Goal: Task Accomplishment & Management: Use online tool/utility

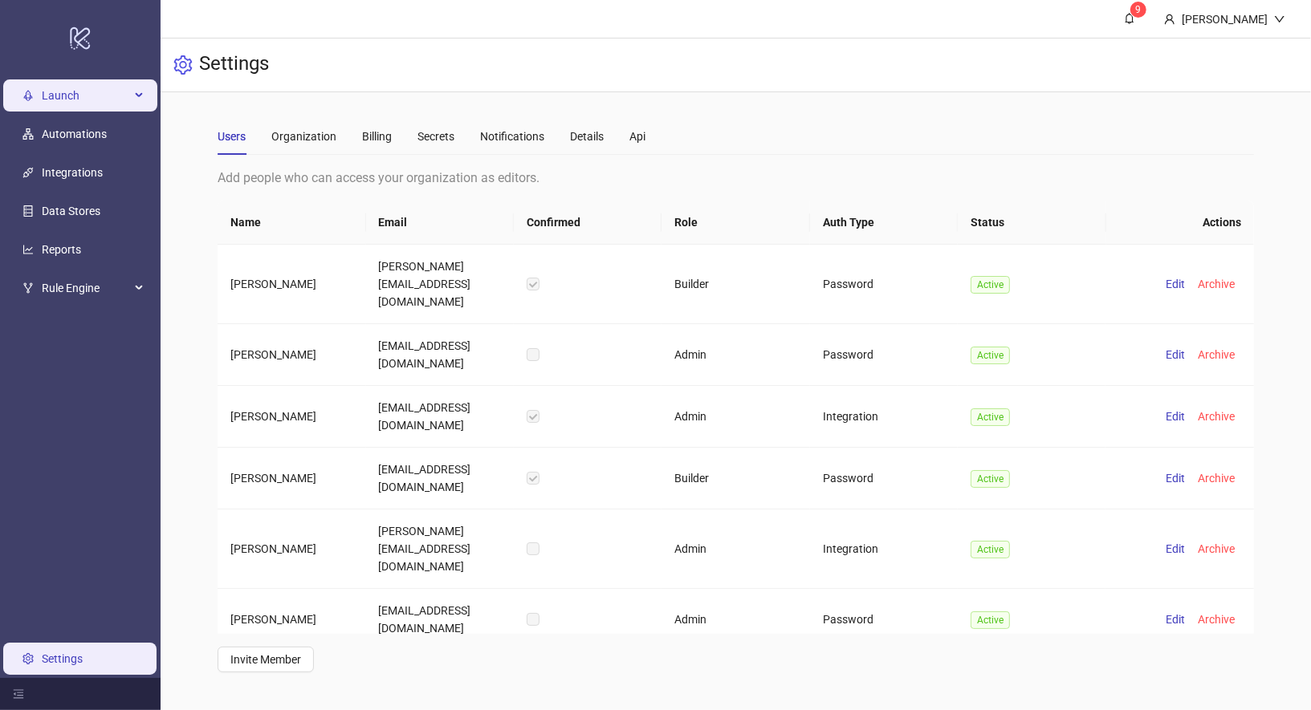
click at [59, 98] on span "Launch" at bounding box center [86, 95] width 88 height 32
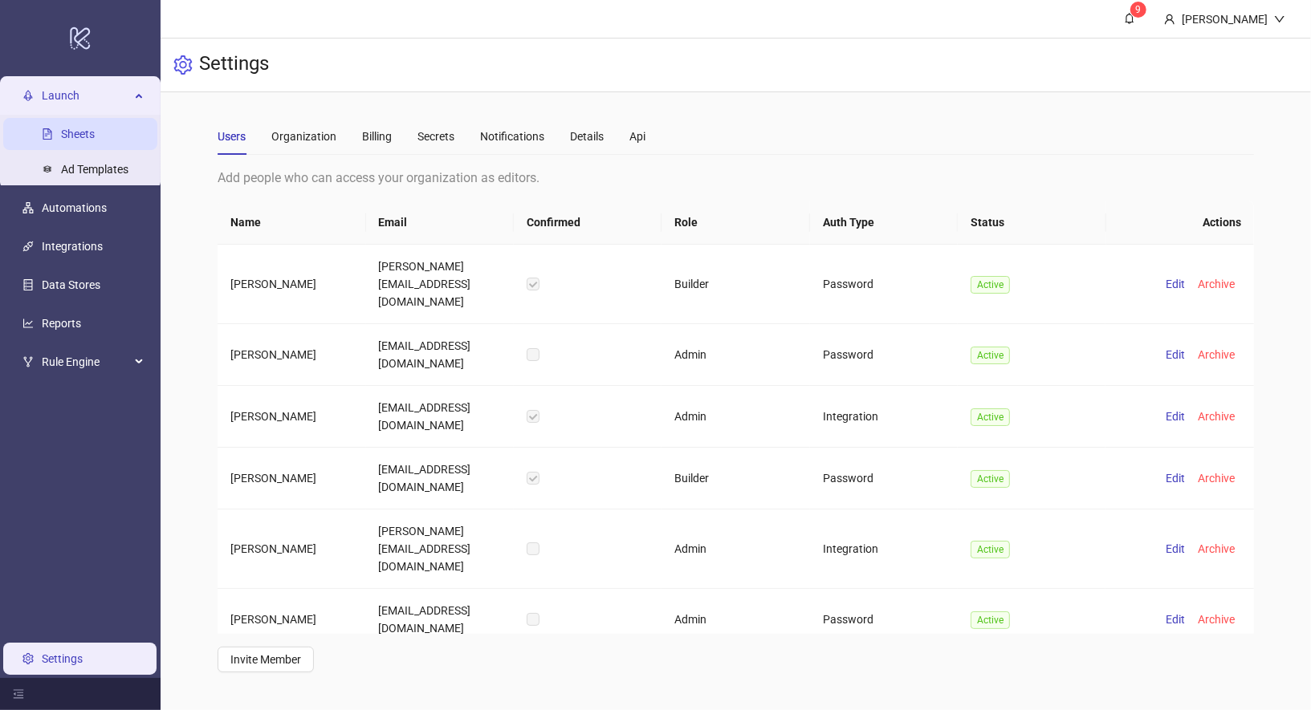
click at [61, 136] on link "Sheets" at bounding box center [78, 134] width 34 height 13
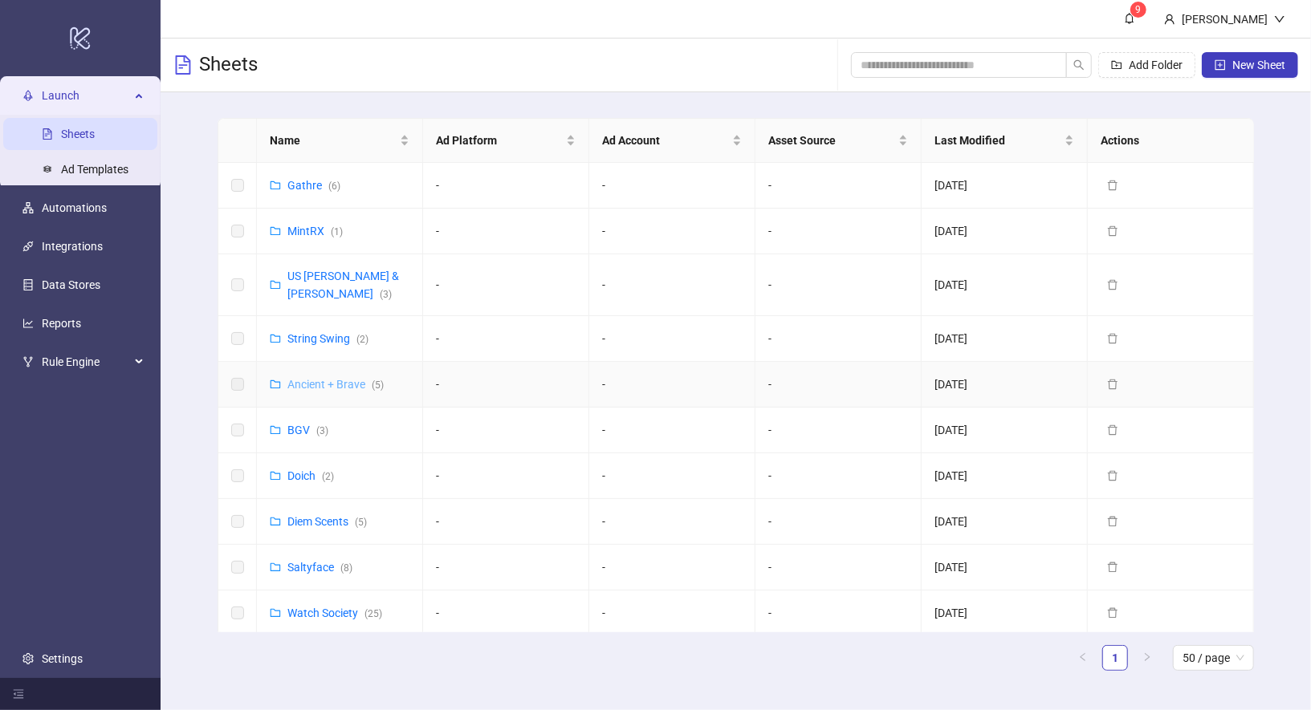
click at [317, 378] on link "Ancient + Brave ( 5 )" at bounding box center [335, 384] width 96 height 13
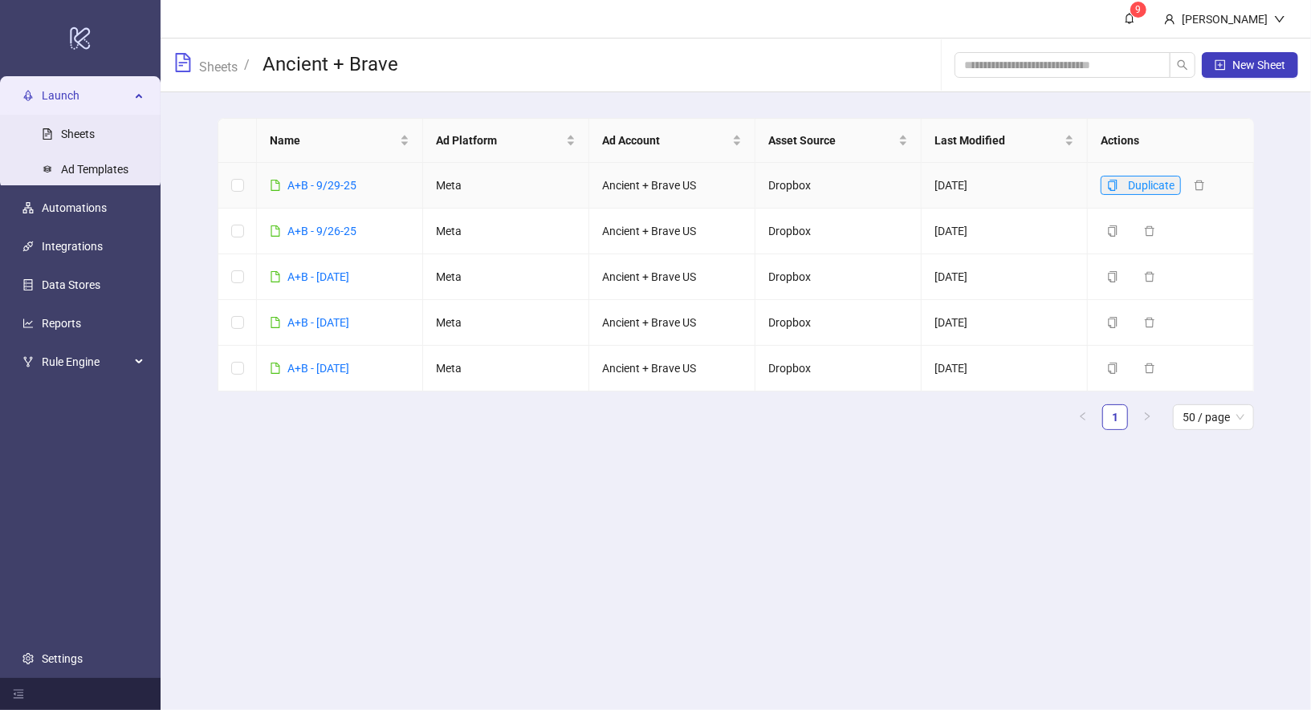
click at [1108, 184] on icon "copy" at bounding box center [1112, 185] width 9 height 11
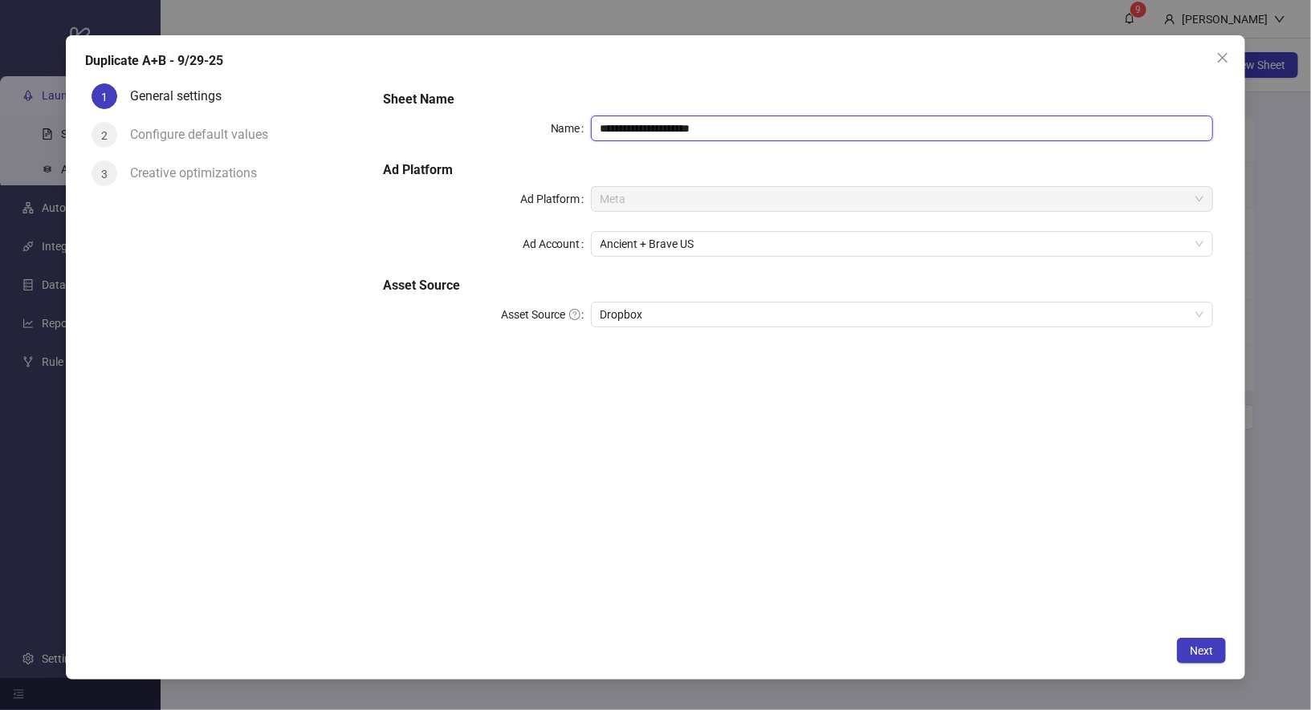
drag, startPoint x: 621, startPoint y: 126, endPoint x: 818, endPoint y: 126, distance: 196.6
click at [820, 126] on input "**********" at bounding box center [902, 129] width 623 height 26
drag, startPoint x: 818, startPoint y: 126, endPoint x: 628, endPoint y: 125, distance: 189.4
click at [628, 125] on input "**********" at bounding box center [902, 129] width 623 height 26
type input "**********"
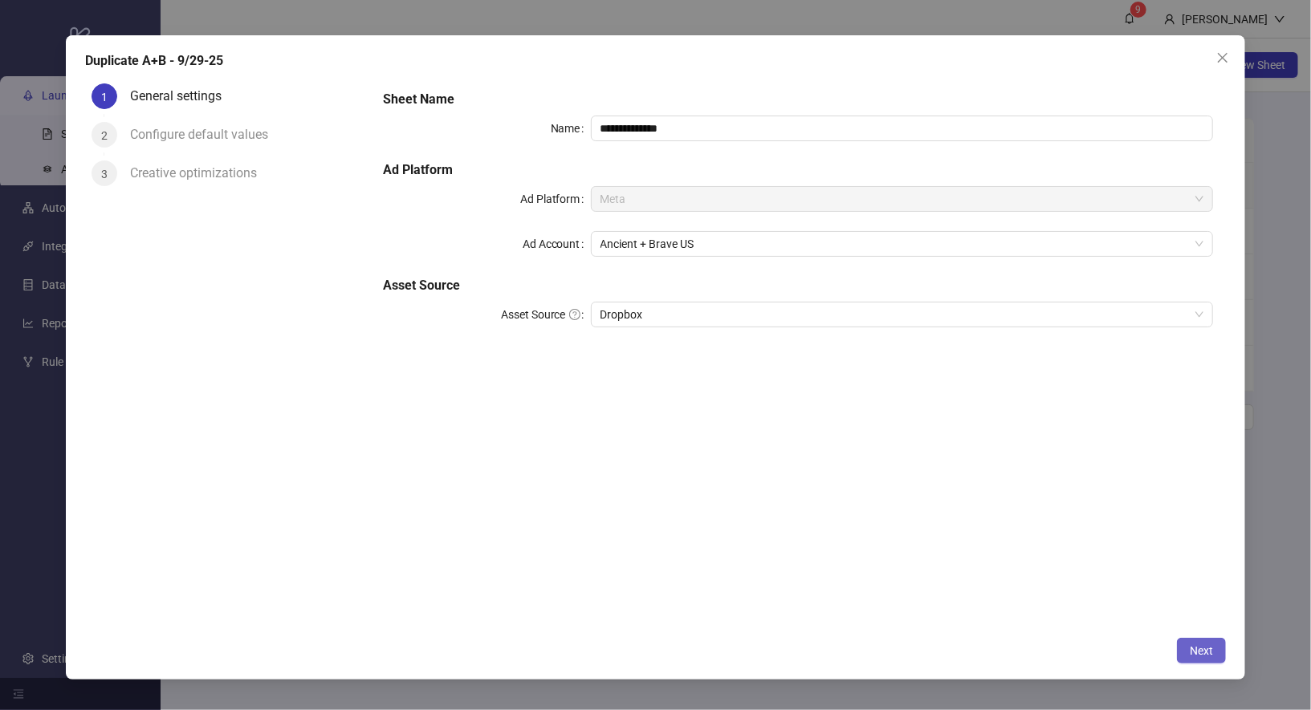
click at [1212, 650] on span "Next" at bounding box center [1200, 650] width 23 height 13
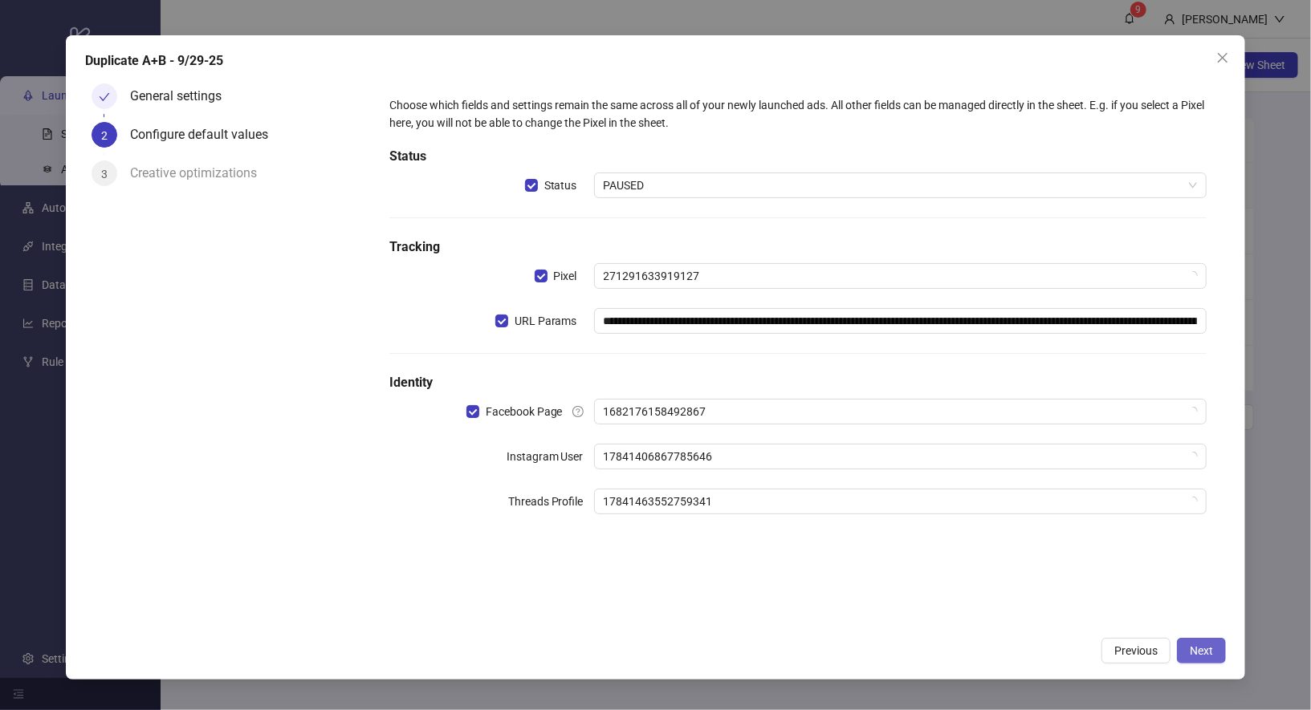
click at [1212, 650] on span "Next" at bounding box center [1200, 650] width 23 height 13
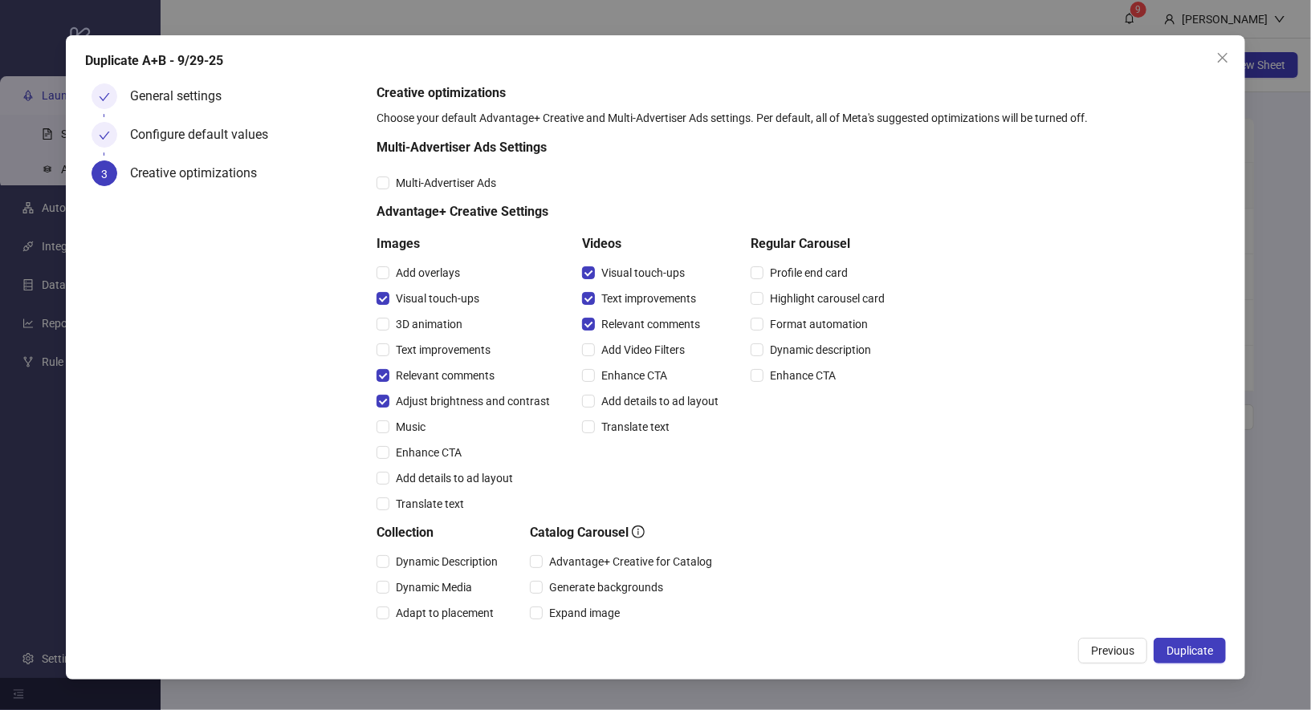
click at [1212, 650] on span "Duplicate" at bounding box center [1189, 650] width 47 height 13
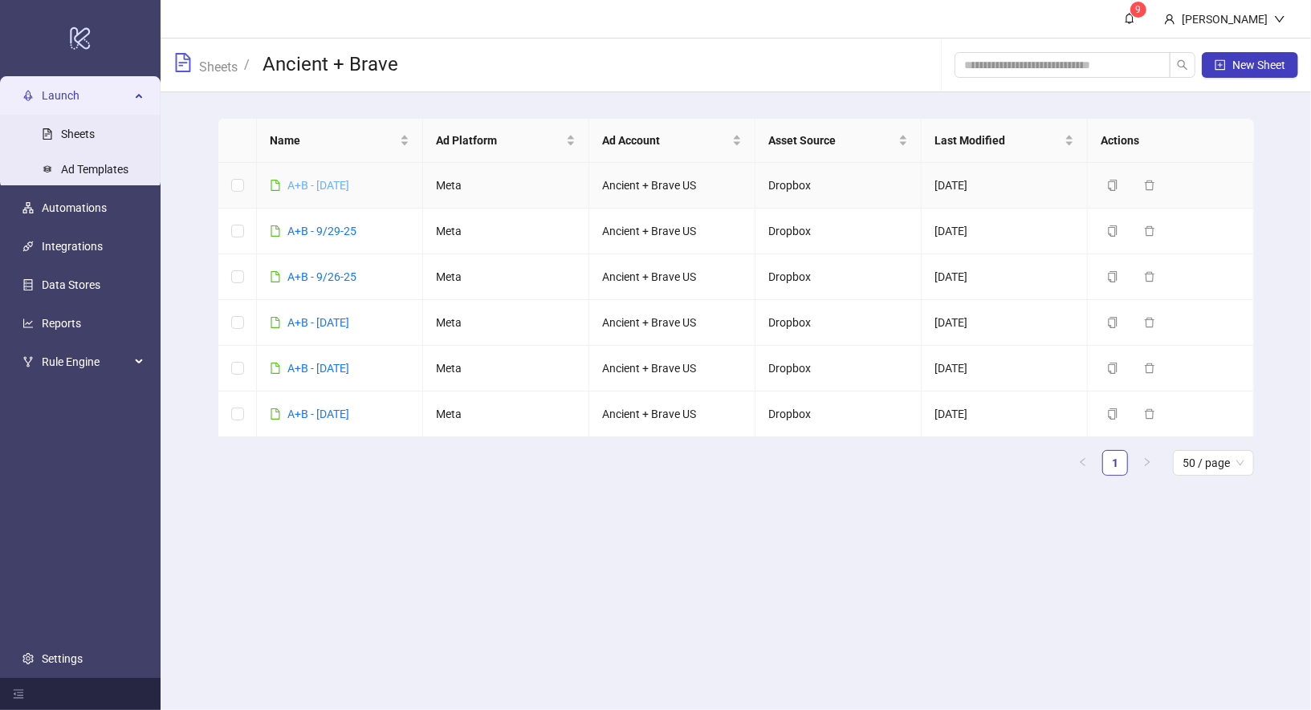
click at [343, 181] on link "A+B - 10-30-25" at bounding box center [318, 185] width 62 height 13
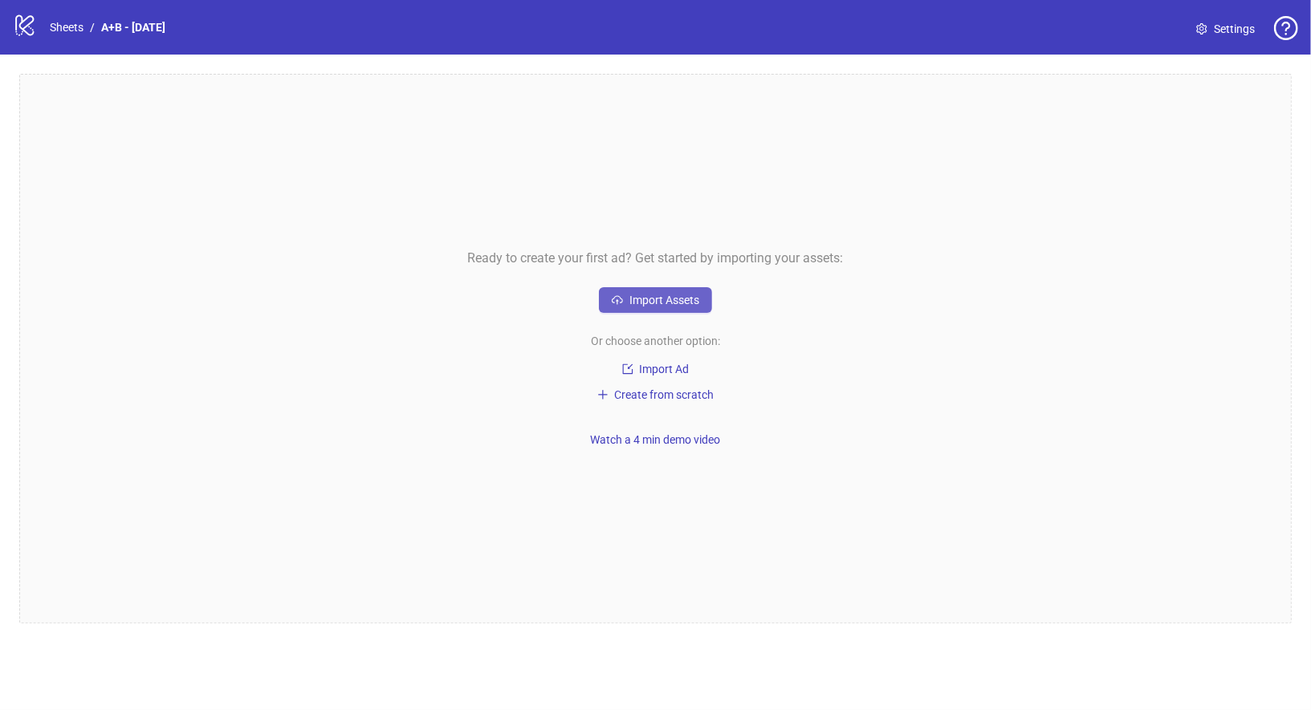
click at [660, 299] on span "Import Assets" at bounding box center [664, 300] width 70 height 13
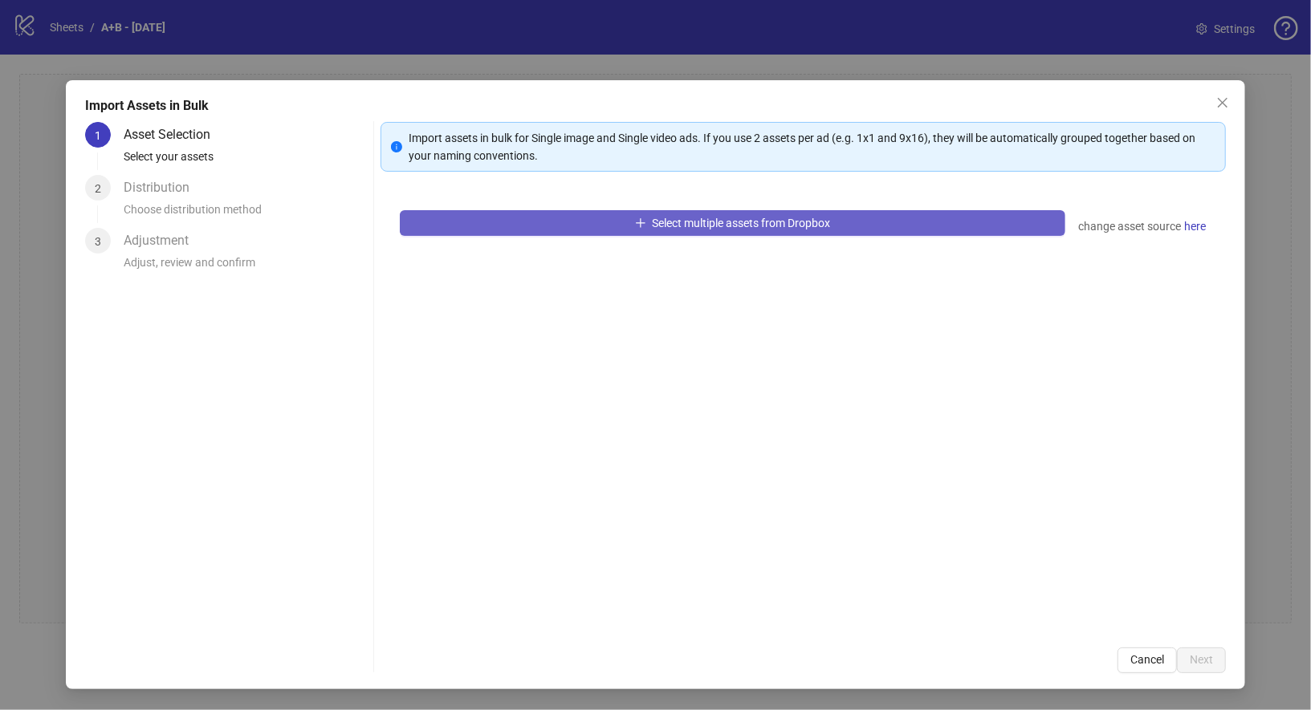
click at [695, 226] on span "Select multiple assets from Dropbox" at bounding box center [741, 223] width 178 height 13
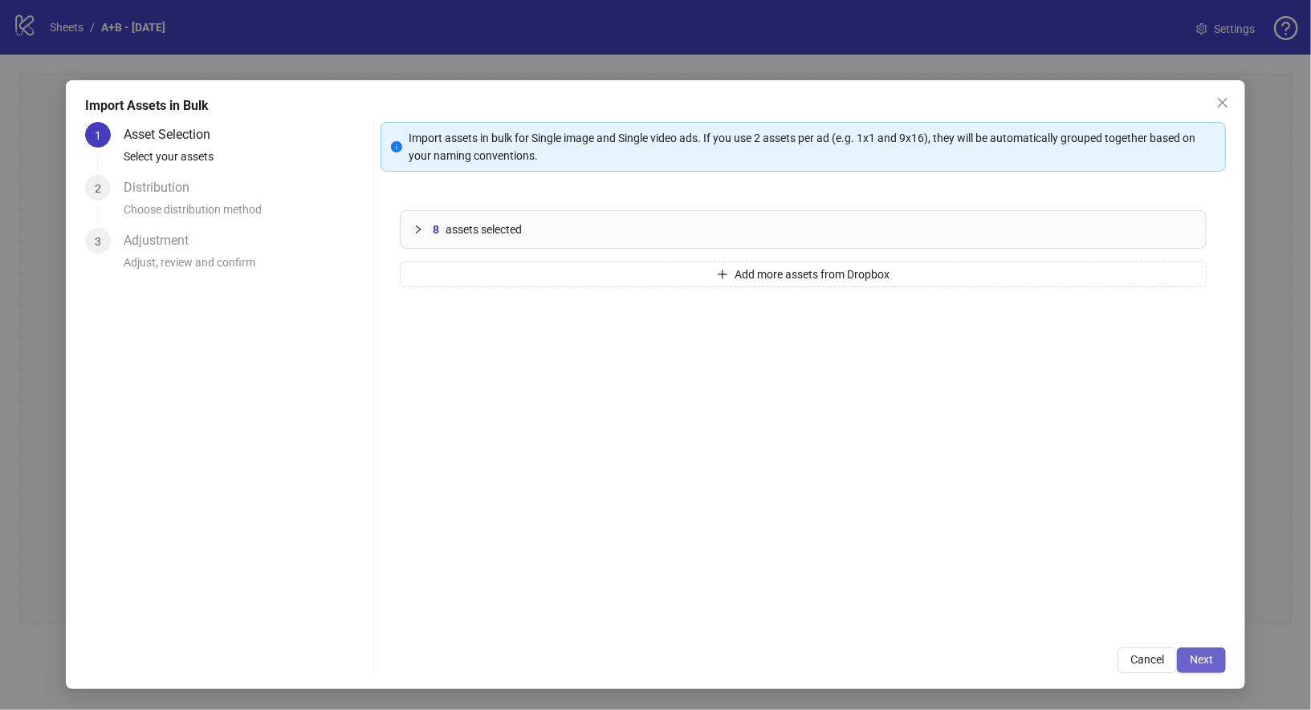
click at [1203, 655] on span "Next" at bounding box center [1200, 659] width 23 height 13
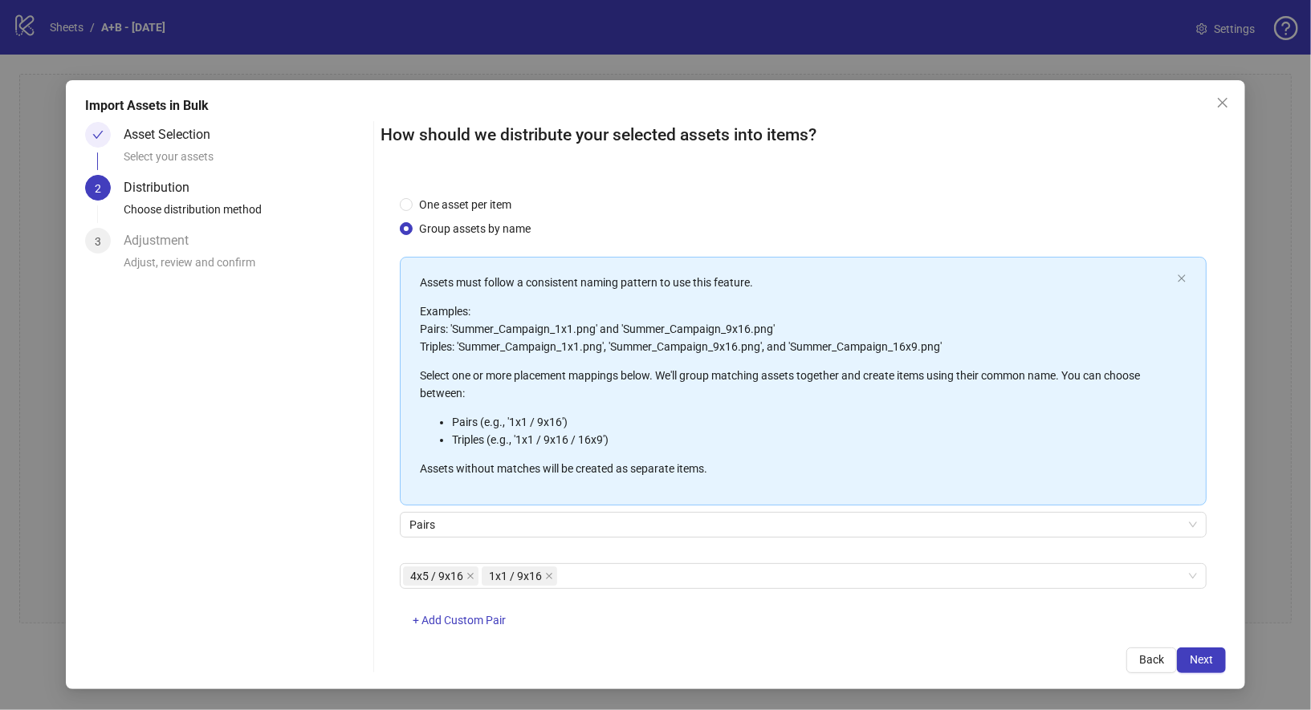
click at [1203, 655] on span "Next" at bounding box center [1200, 659] width 23 height 13
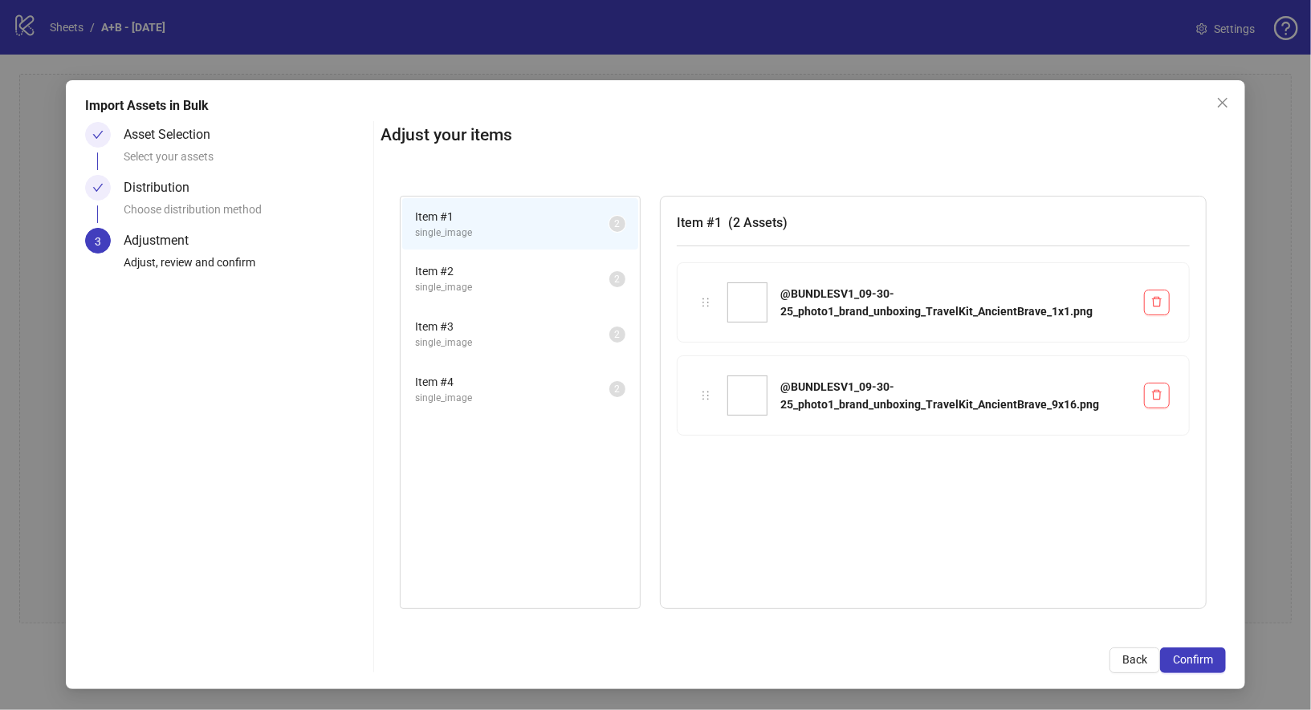
click at [1203, 655] on span "Confirm" at bounding box center [1193, 659] width 40 height 13
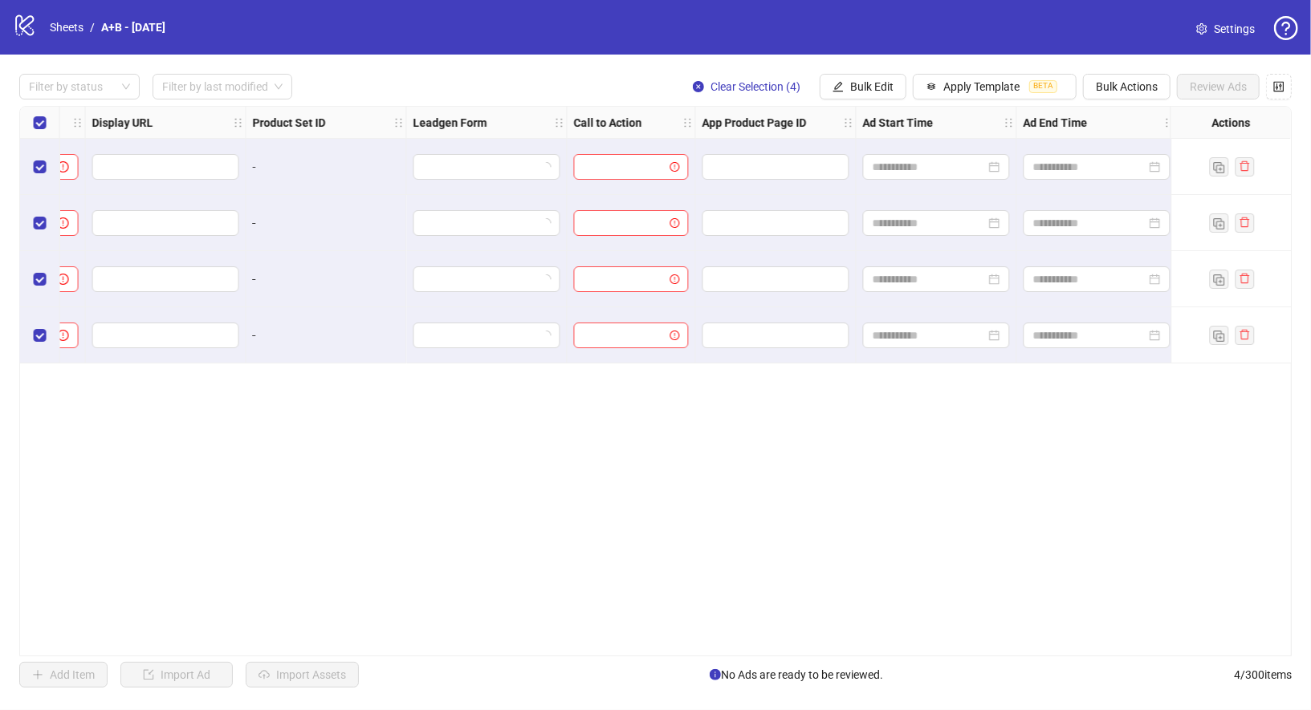
scroll to position [0, 1835]
click at [854, 90] on span "Bulk Edit" at bounding box center [871, 86] width 43 height 13
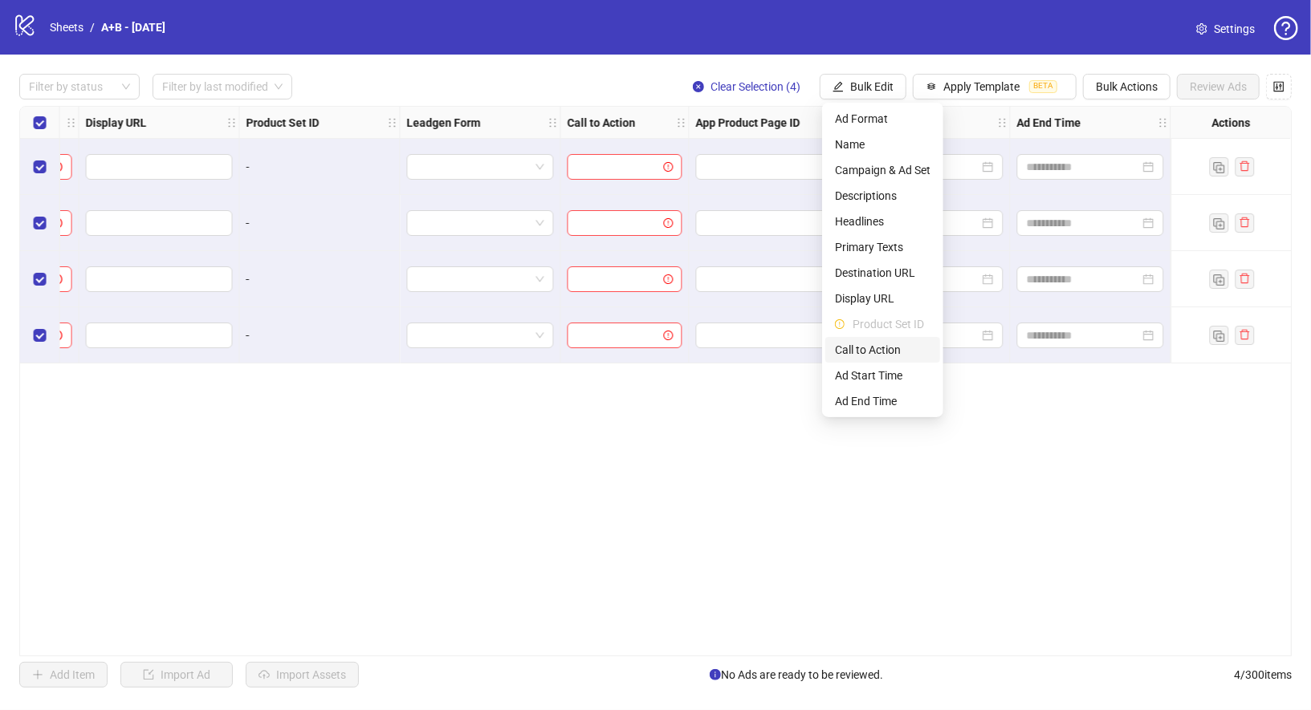
click at [882, 337] on li "Call to Action" at bounding box center [882, 350] width 115 height 26
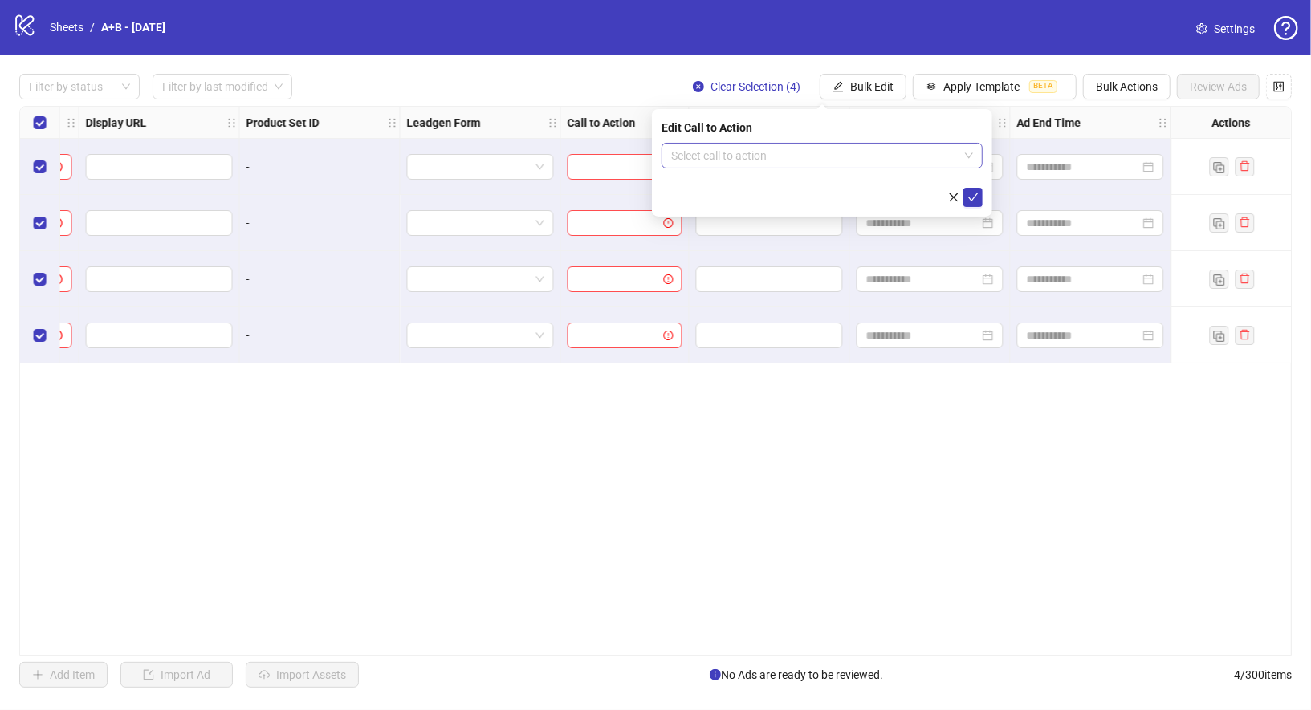
click at [791, 163] on input "search" at bounding box center [814, 156] width 287 height 24
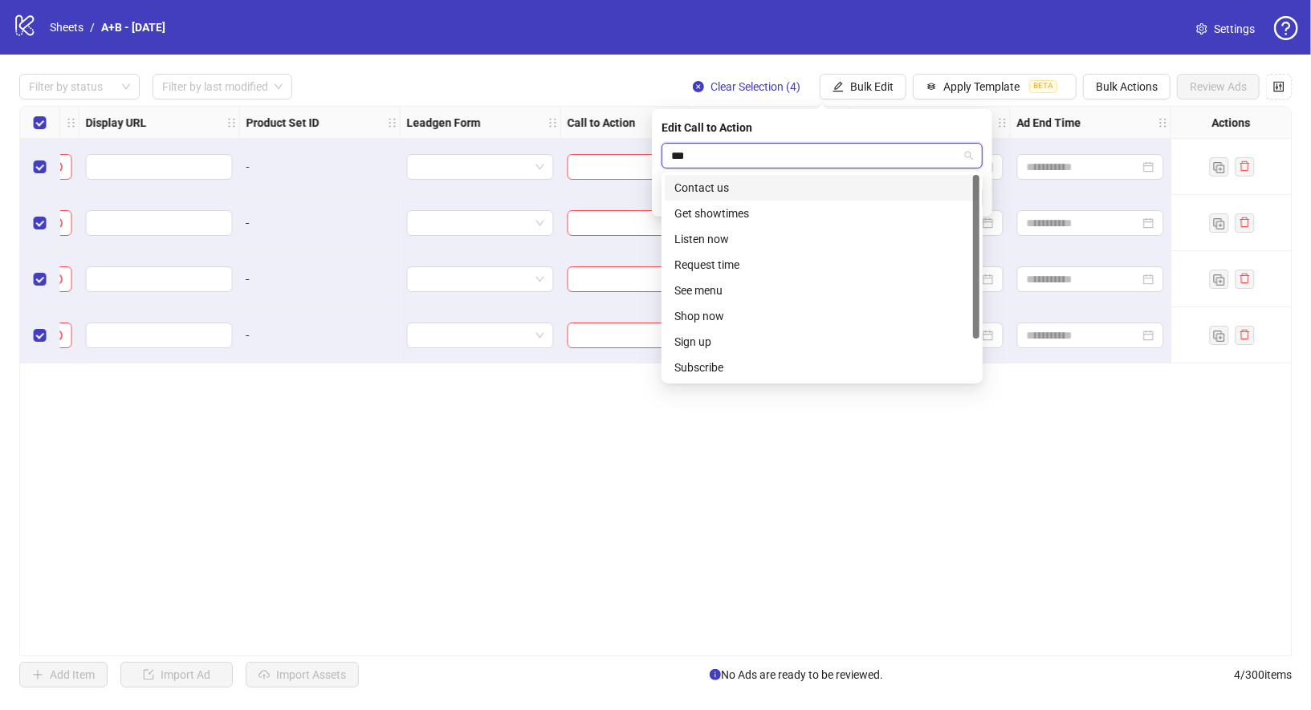
type input "****"
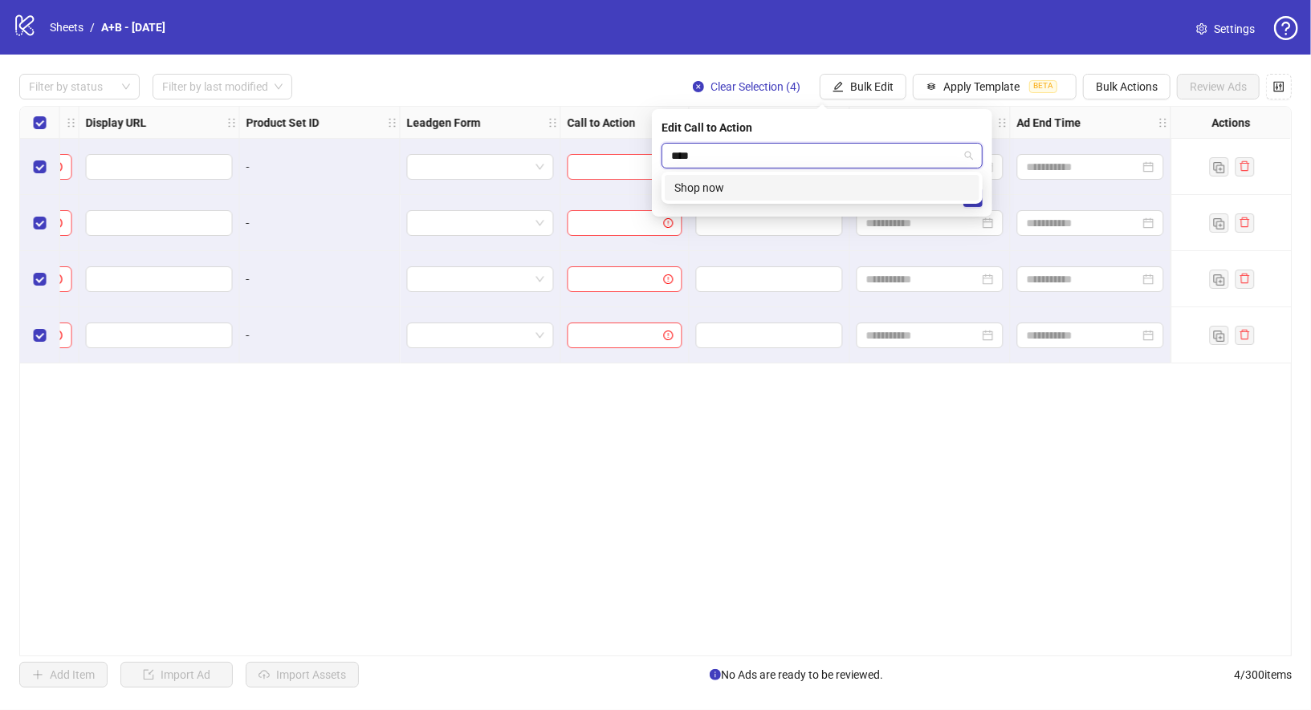
click at [809, 185] on div "Shop now" at bounding box center [821, 188] width 295 height 18
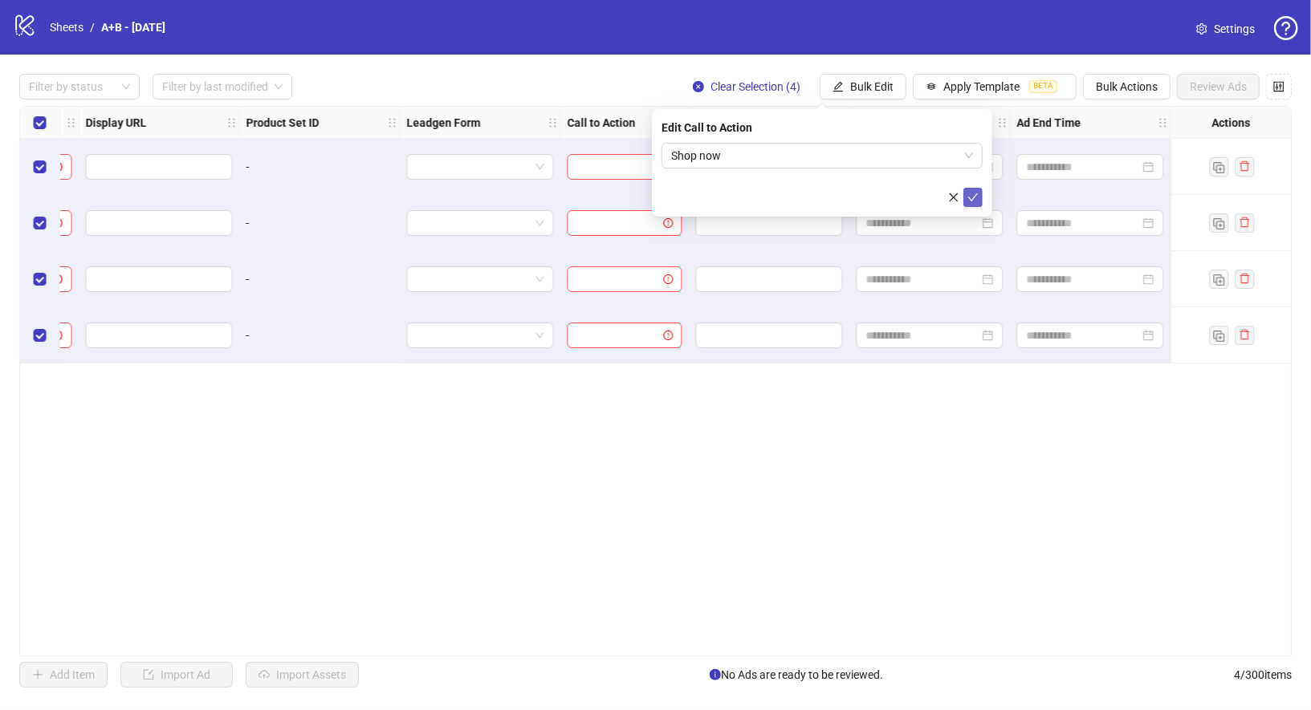
click at [969, 193] on icon "check" at bounding box center [972, 197] width 11 height 11
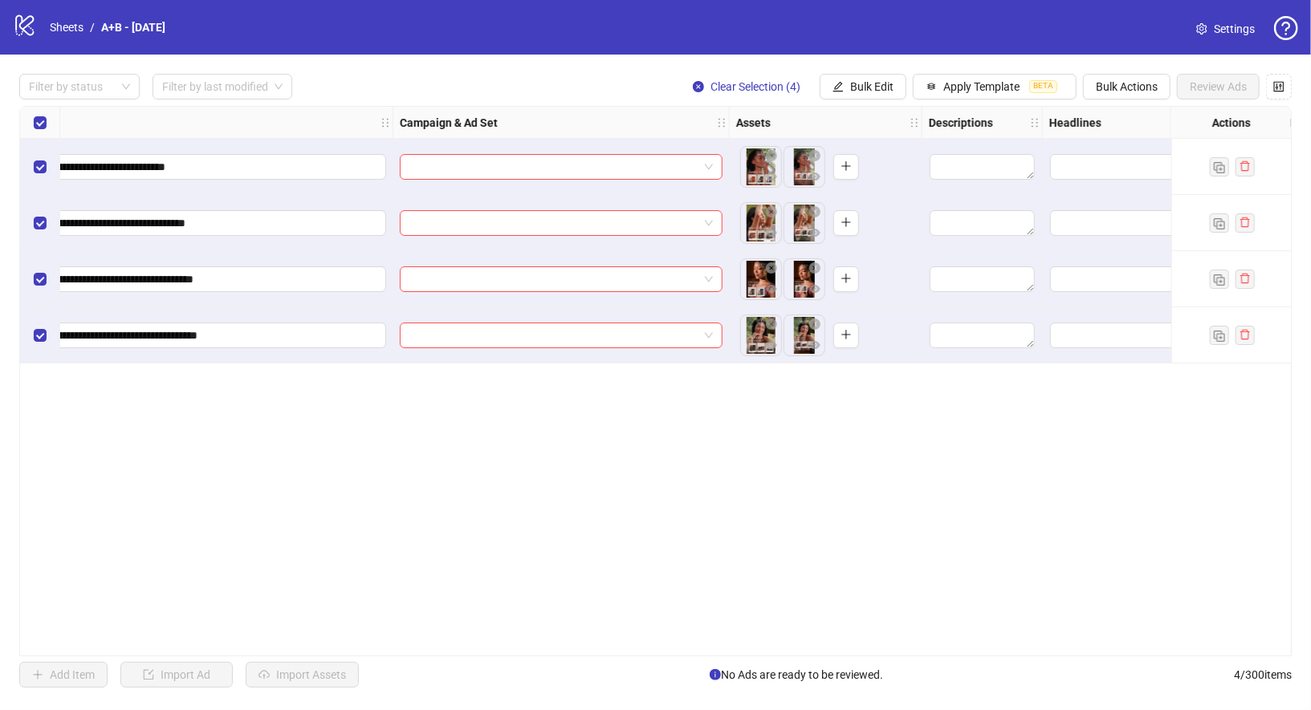
scroll to position [0, 305]
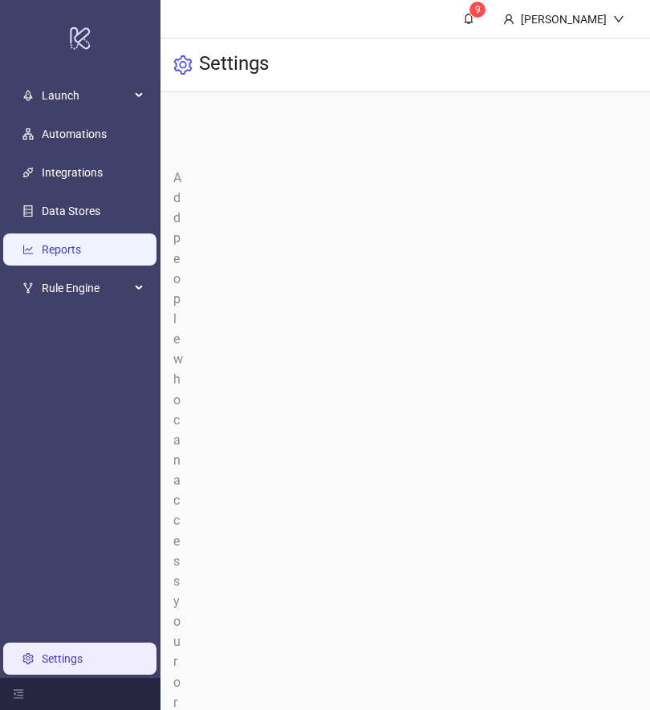
click at [70, 253] on link "Reports" at bounding box center [61, 249] width 39 height 13
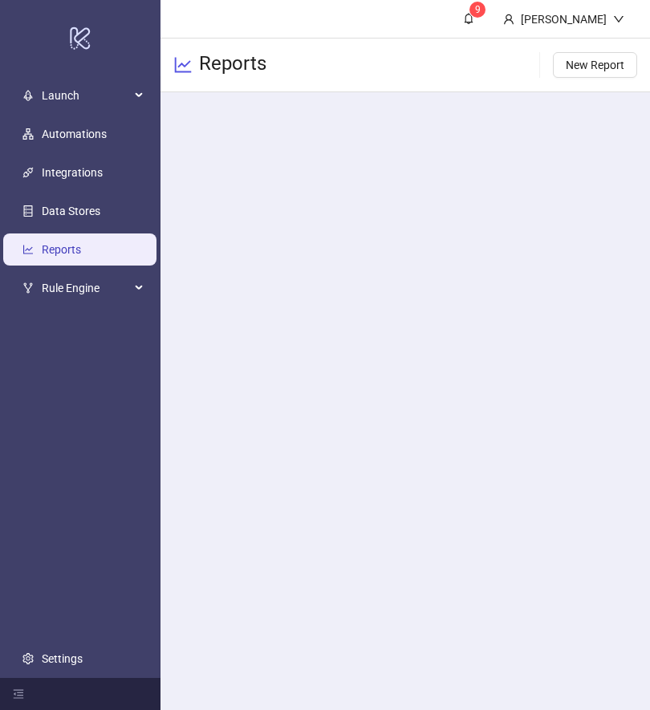
click at [70, 253] on link "Reports" at bounding box center [61, 249] width 39 height 13
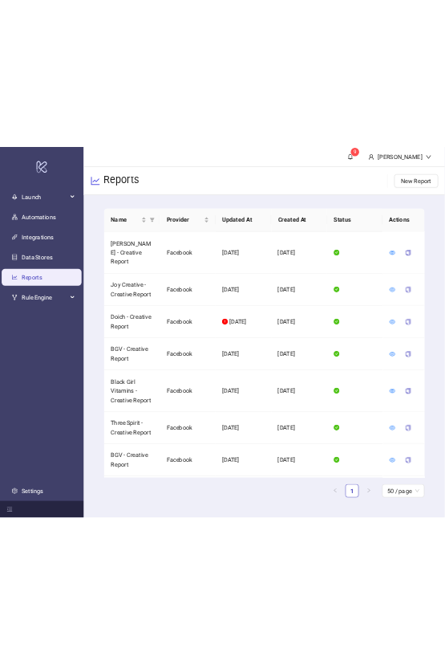
scroll to position [1744, 0]
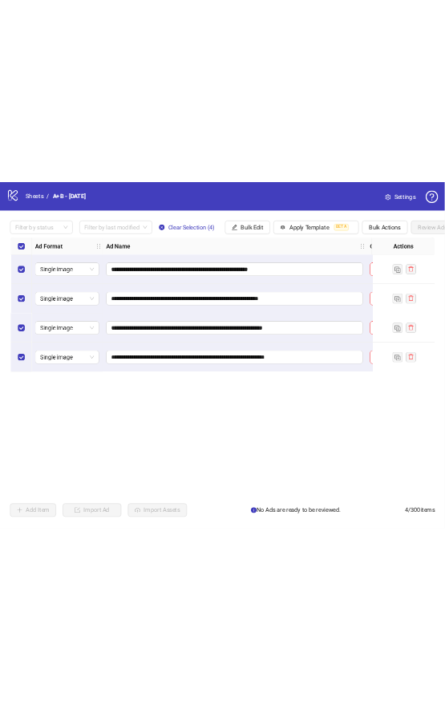
scroll to position [0, 305]
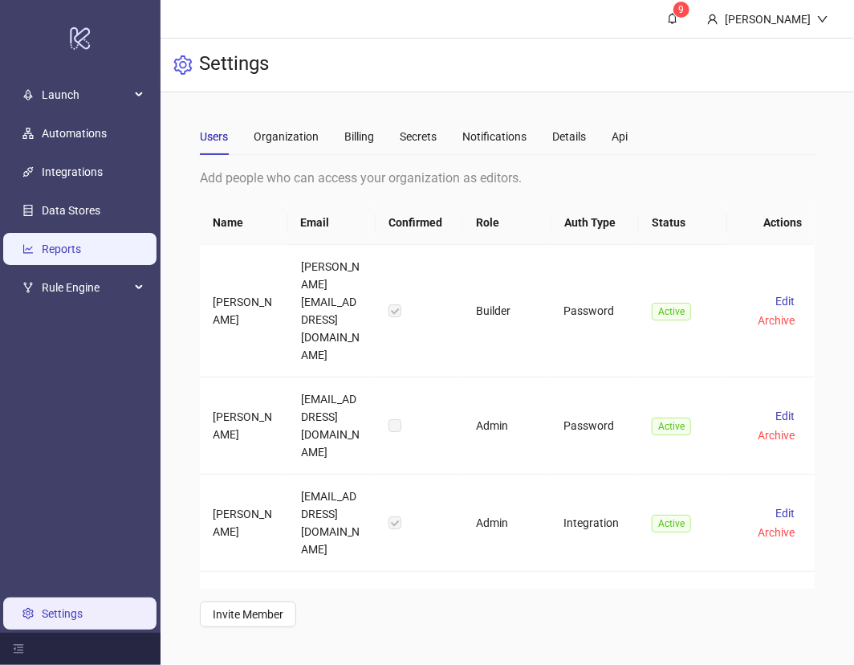
click at [52, 246] on link "Reports" at bounding box center [61, 248] width 39 height 13
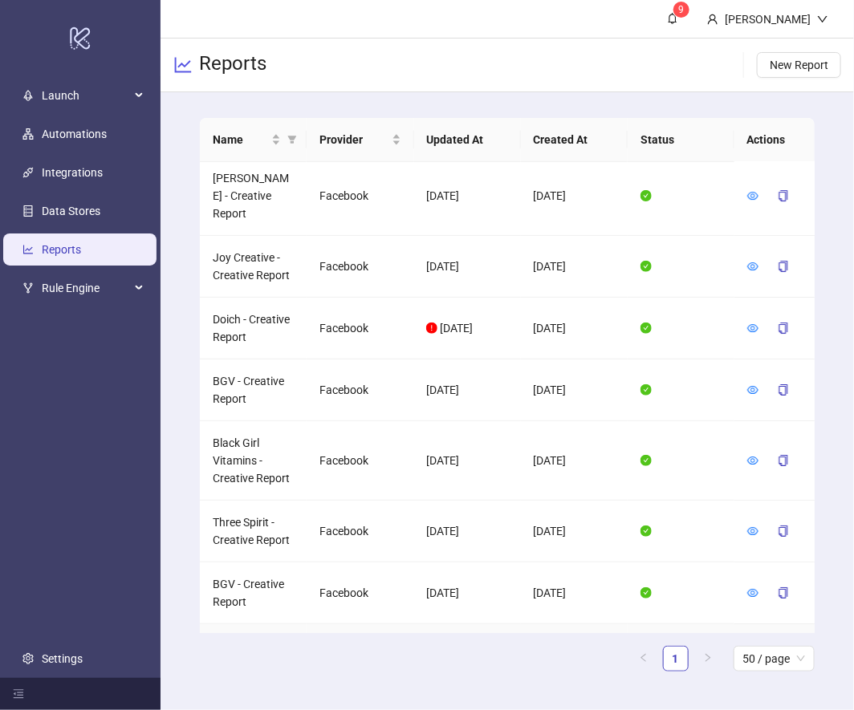
scroll to position [1750, 0]
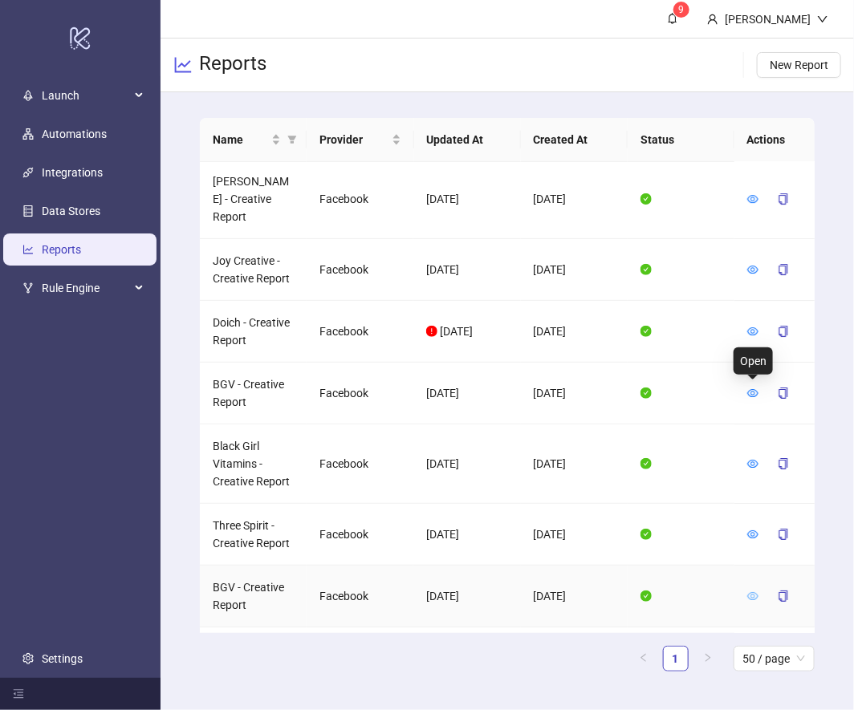
click at [753, 592] on icon "eye" at bounding box center [752, 596] width 11 height 8
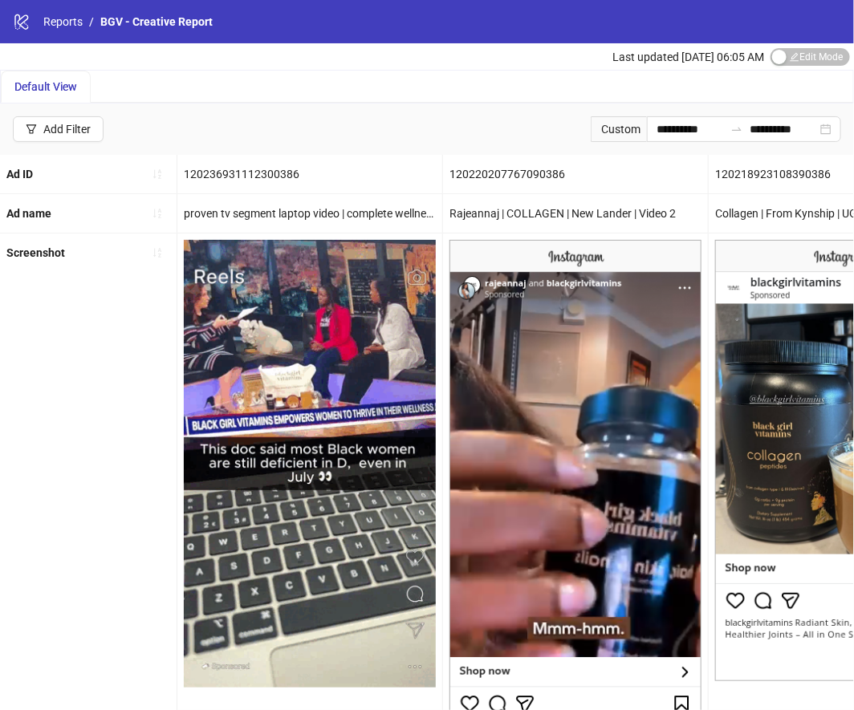
click at [608, 129] on div "Custom" at bounding box center [619, 129] width 56 height 26
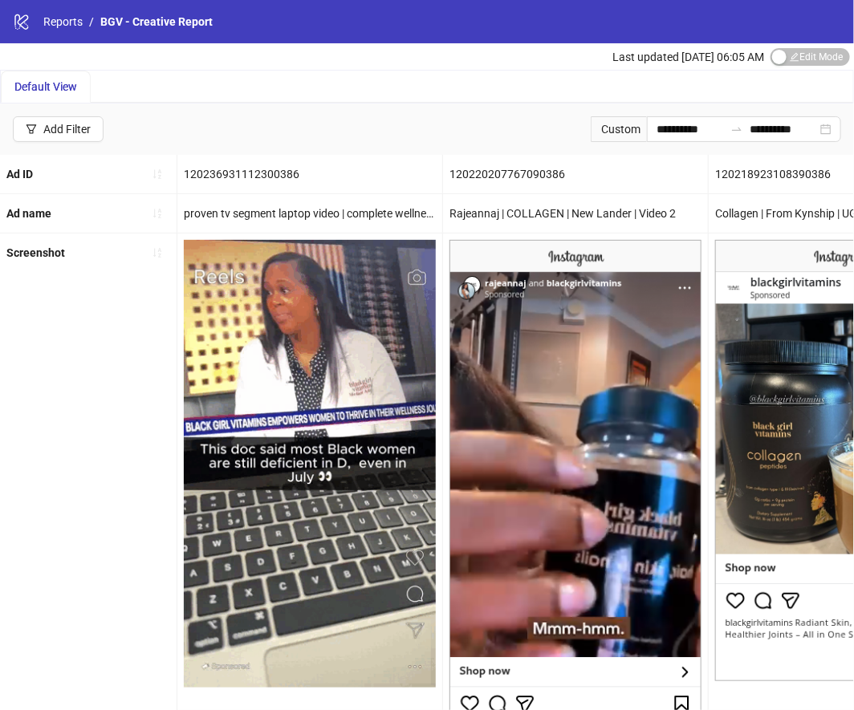
click at [608, 128] on div "Custom" at bounding box center [619, 129] width 56 height 26
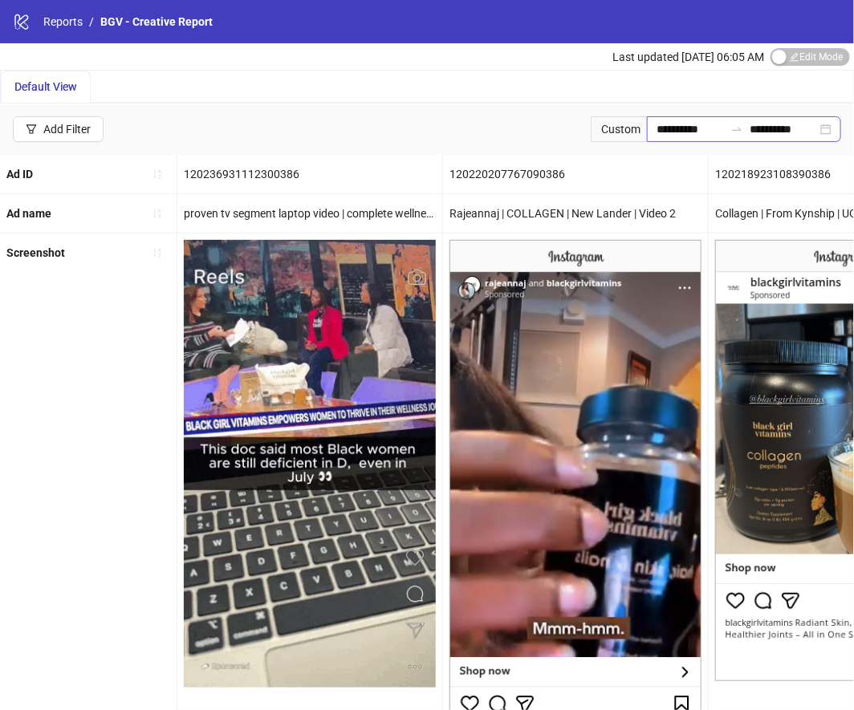
click at [820, 135] on div "**********" at bounding box center [744, 129] width 194 height 26
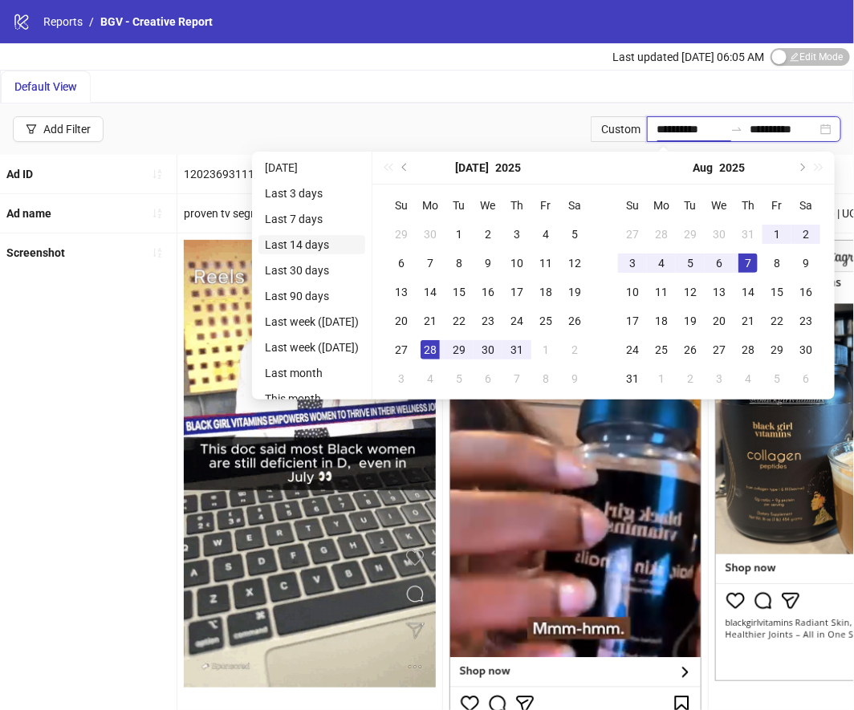
type input "**********"
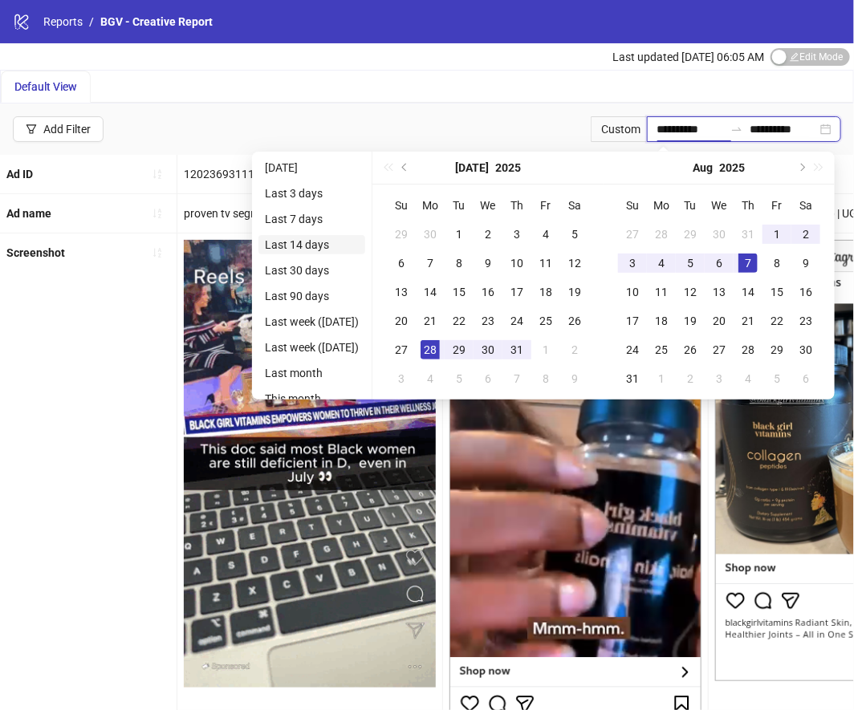
type input "**********"
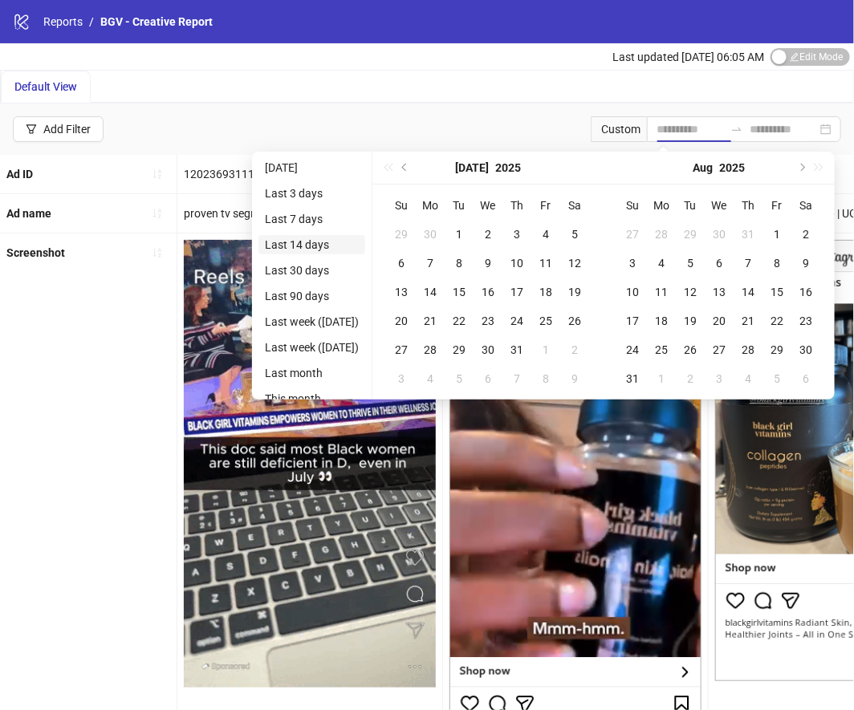
click at [315, 239] on li "Last 14 days" at bounding box center [311, 244] width 107 height 19
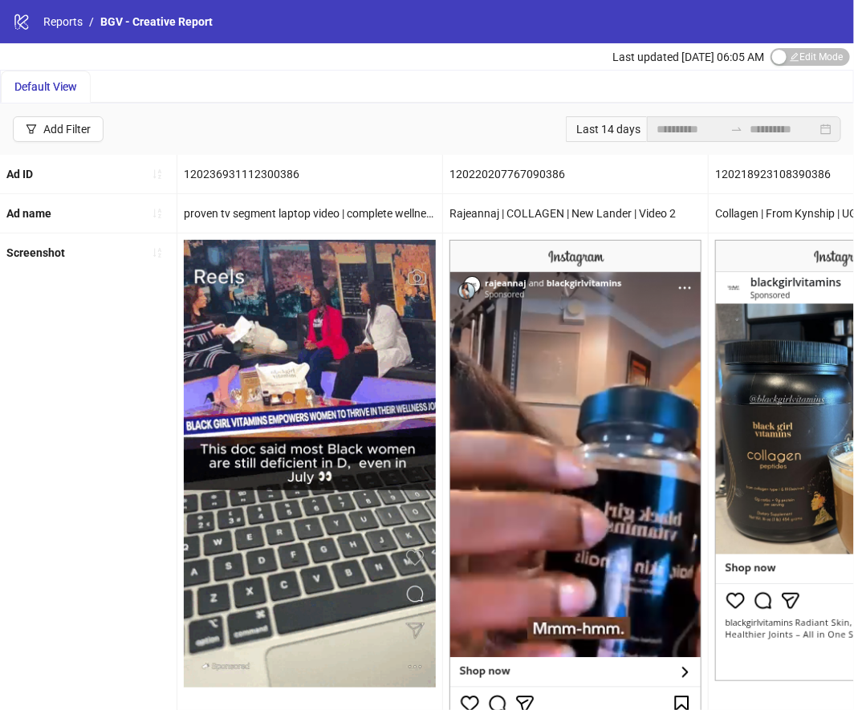
click at [418, 83] on div "Default View" at bounding box center [427, 87] width 852 height 32
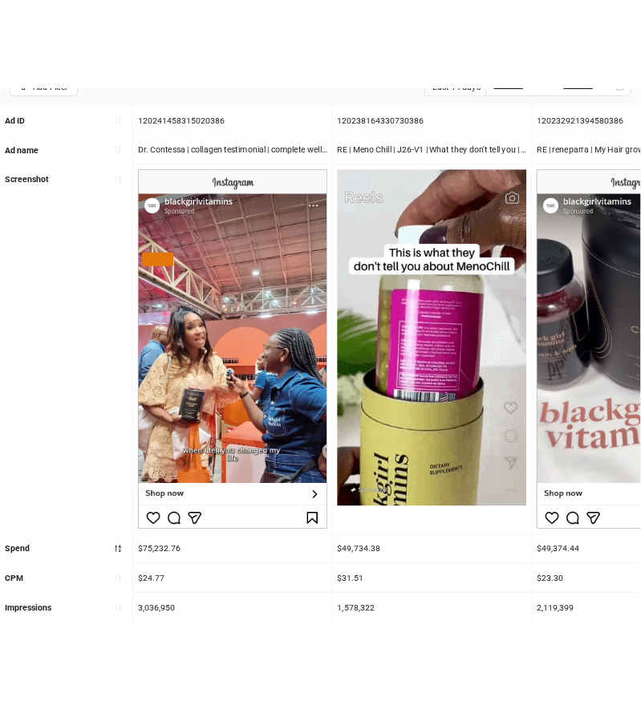
scroll to position [292, 0]
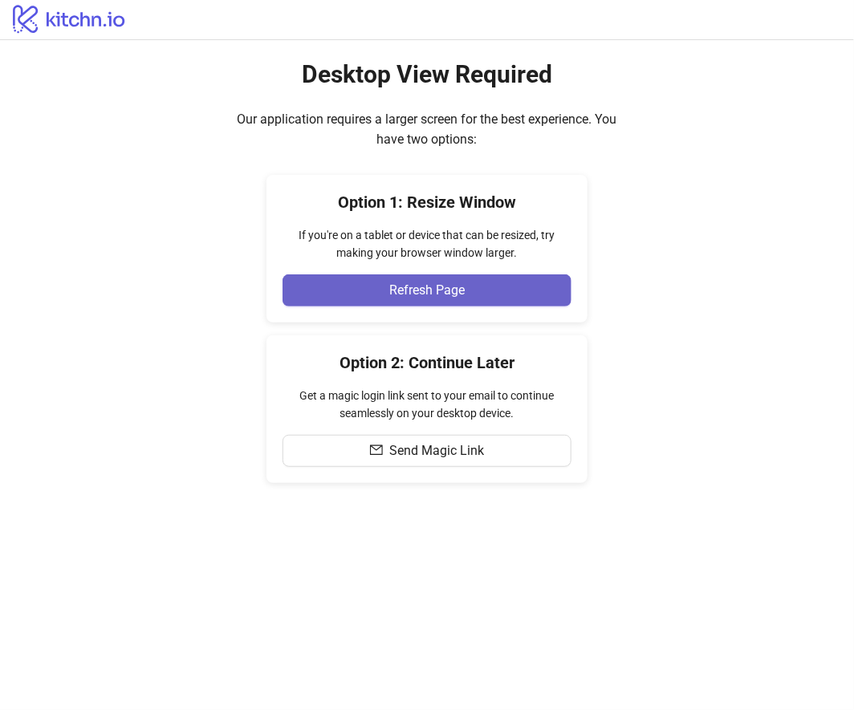
click at [468, 286] on button "Refresh Page" at bounding box center [426, 290] width 289 height 32
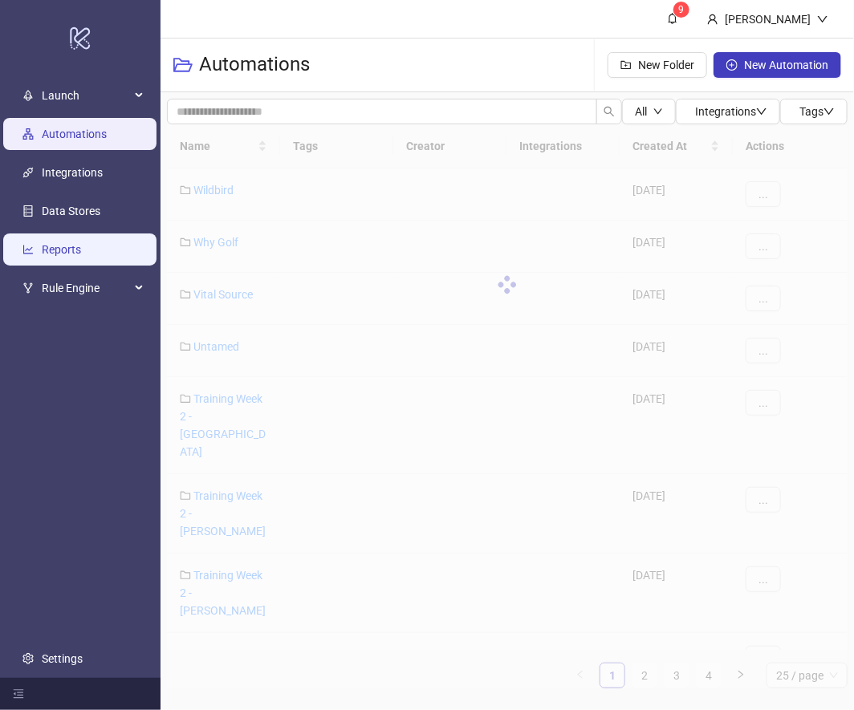
click at [63, 243] on link "Reports" at bounding box center [61, 249] width 39 height 13
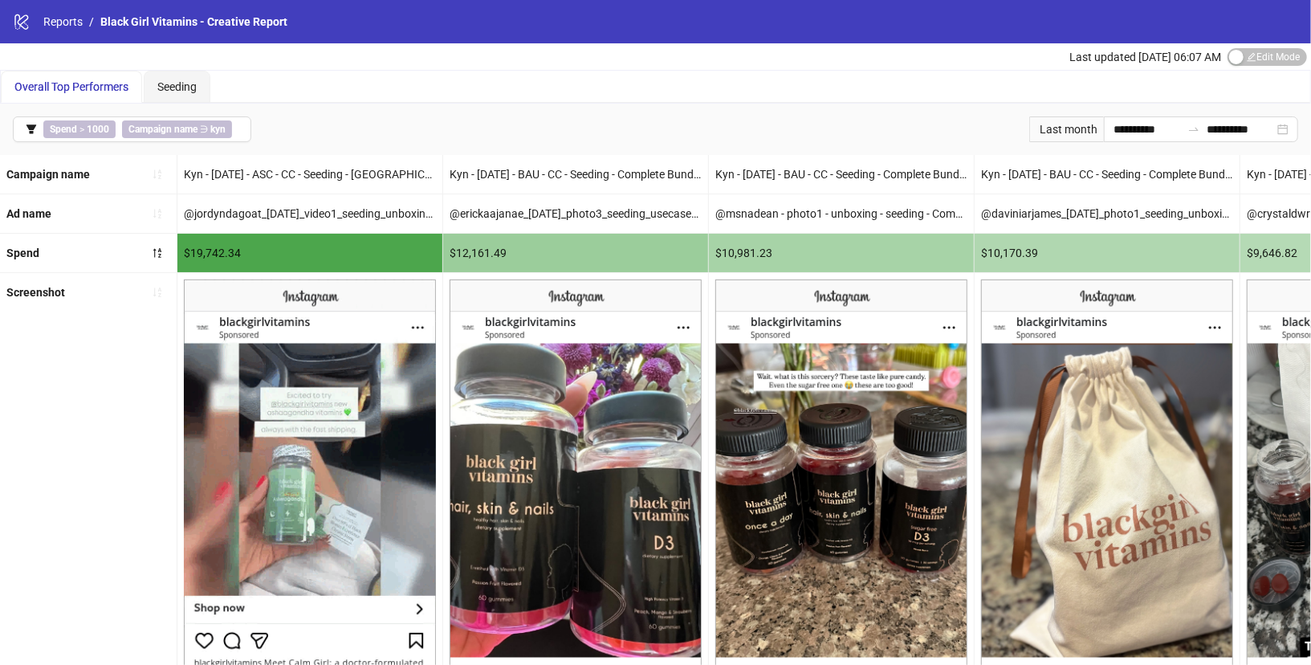
click at [853, 128] on div "Last month" at bounding box center [1066, 129] width 75 height 26
click at [853, 126] on div "**********" at bounding box center [1201, 129] width 194 height 26
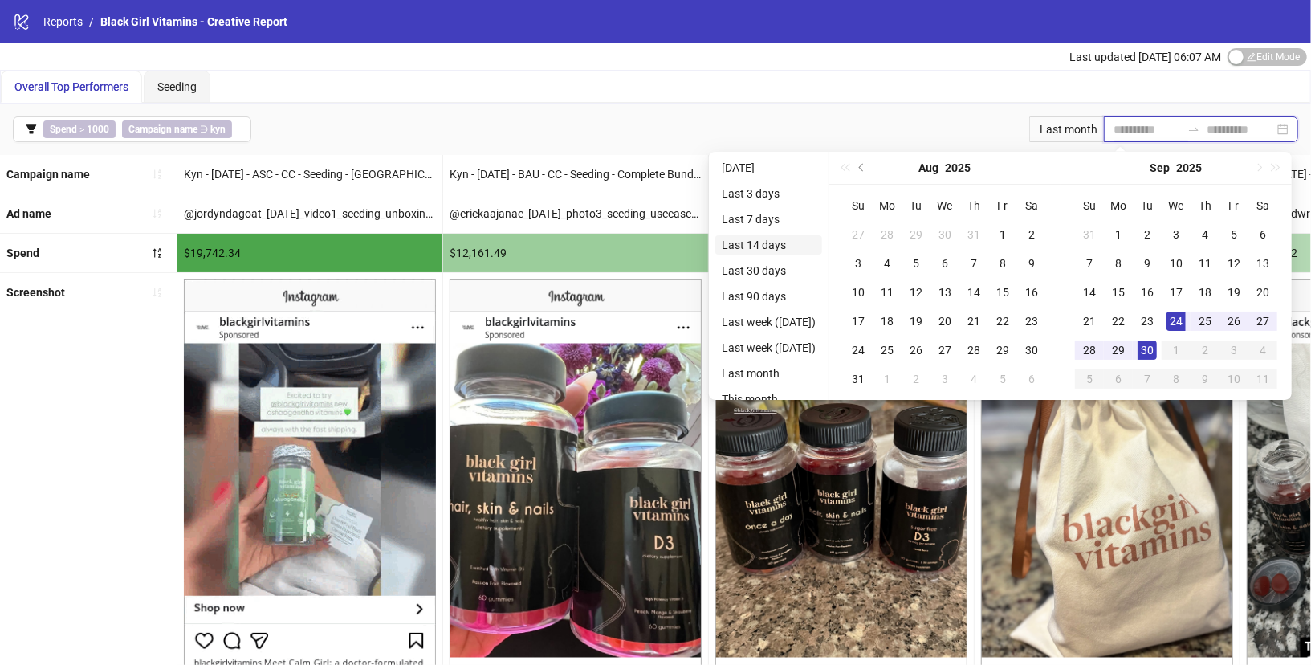
type input "**********"
click at [747, 246] on li "Last 14 days" at bounding box center [768, 244] width 107 height 19
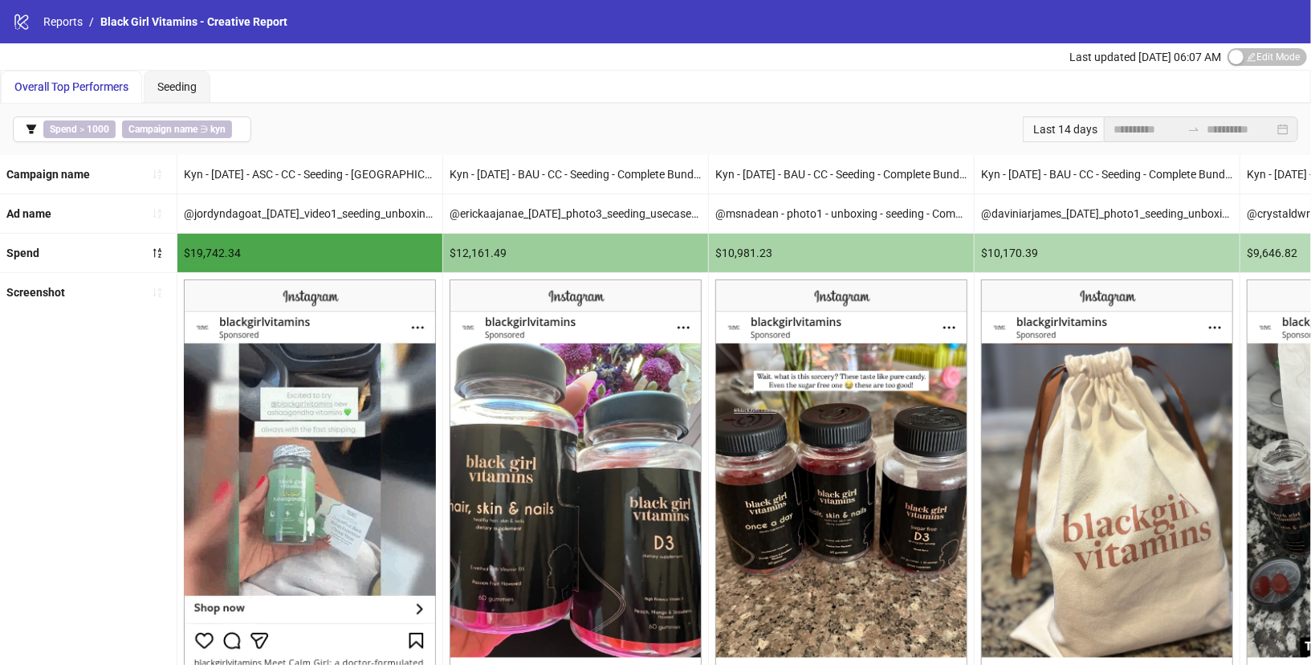
click at [809, 115] on div "**********" at bounding box center [655, 129] width 1311 height 51
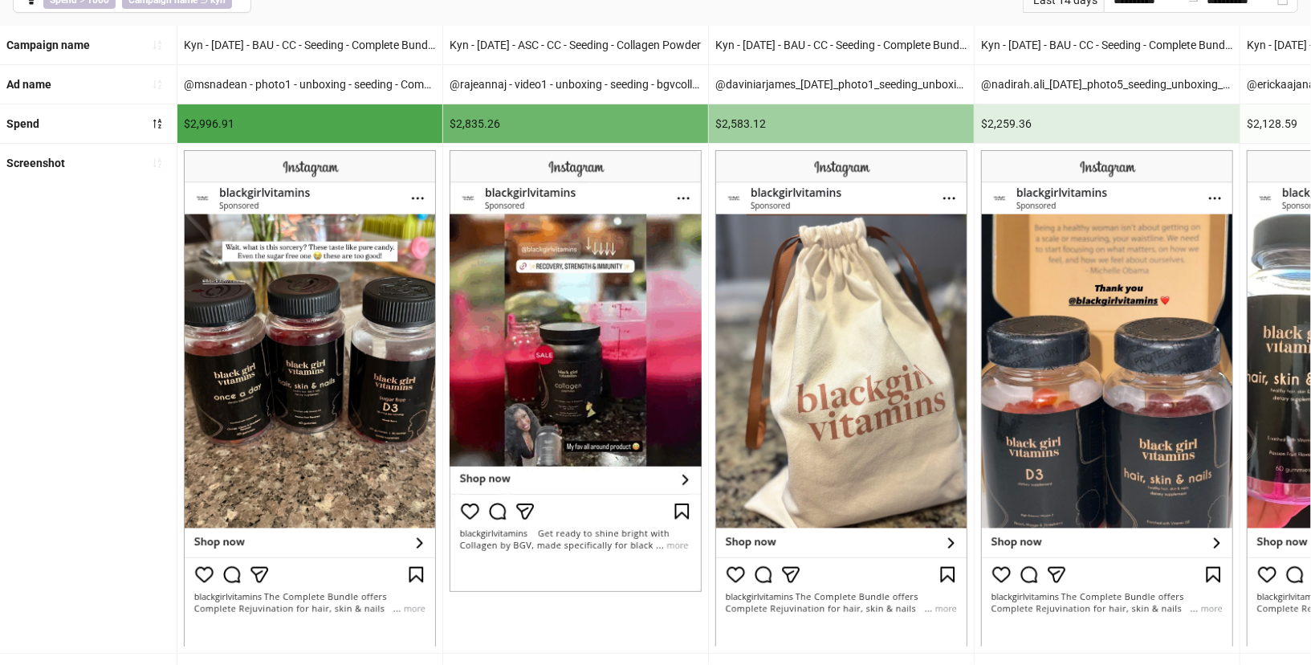
scroll to position [127, 0]
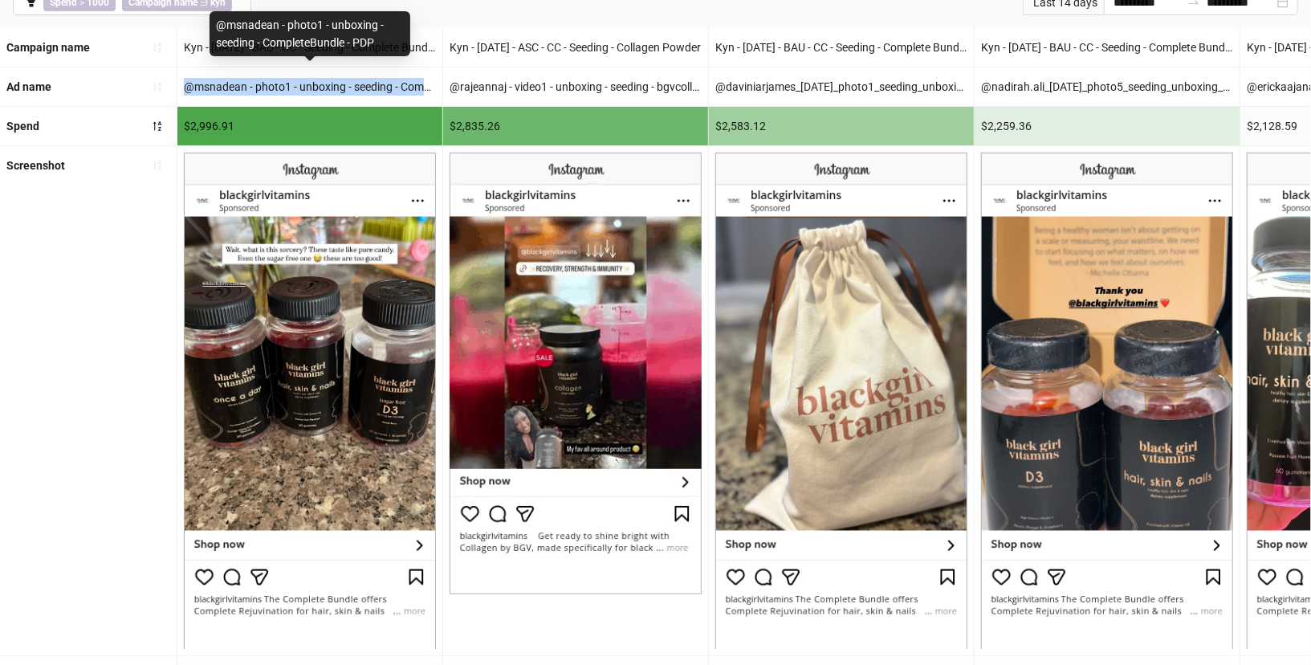
drag, startPoint x: 183, startPoint y: 81, endPoint x: 420, endPoint y: 83, distance: 236.8
click at [420, 83] on div "@msnadean - photo1 - unboxing - seeding - CompleteBundle - PDP" at bounding box center [309, 86] width 265 height 39
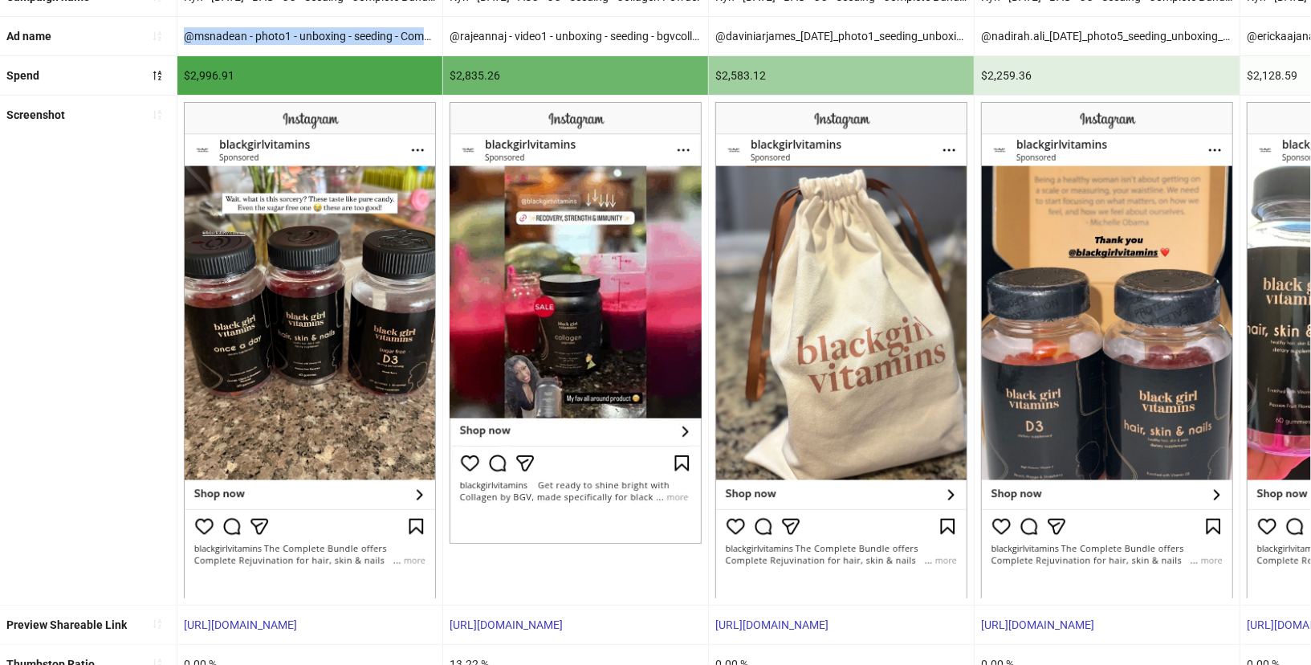
scroll to position [167, 0]
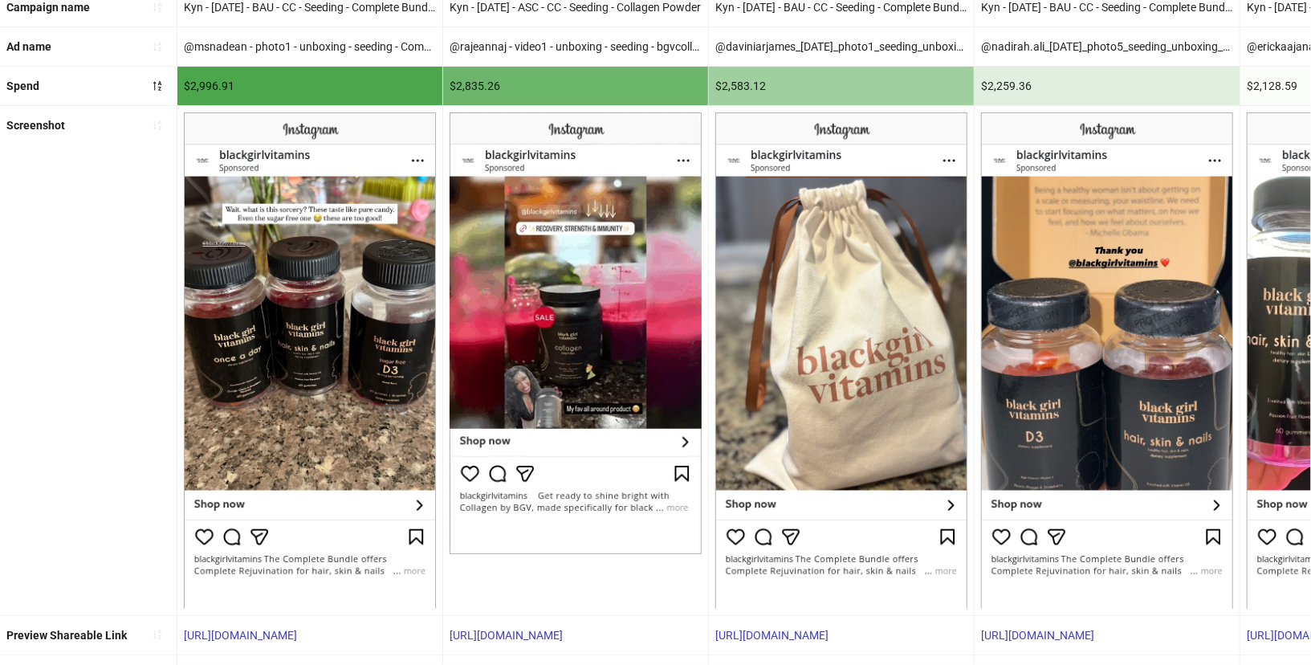
click at [150, 24] on div "Campaign name" at bounding box center [88, 7] width 177 height 39
